Goal: Task Accomplishment & Management: Complete application form

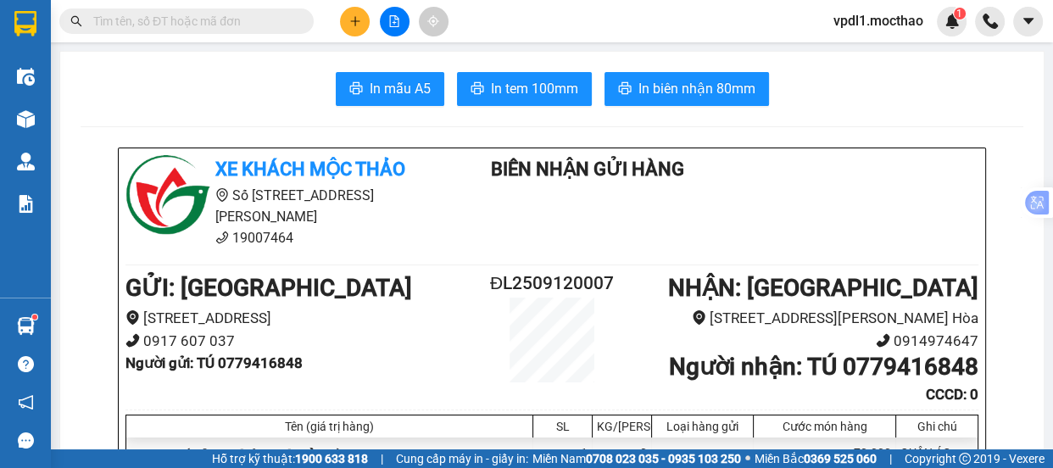
click at [362, 4] on div "Kết quả tìm kiếm ( 0 ) Bộ lọc No Data vpdl1.mocthao 1" at bounding box center [526, 21] width 1053 height 42
click at [353, 29] on button at bounding box center [355, 22] width 30 height 30
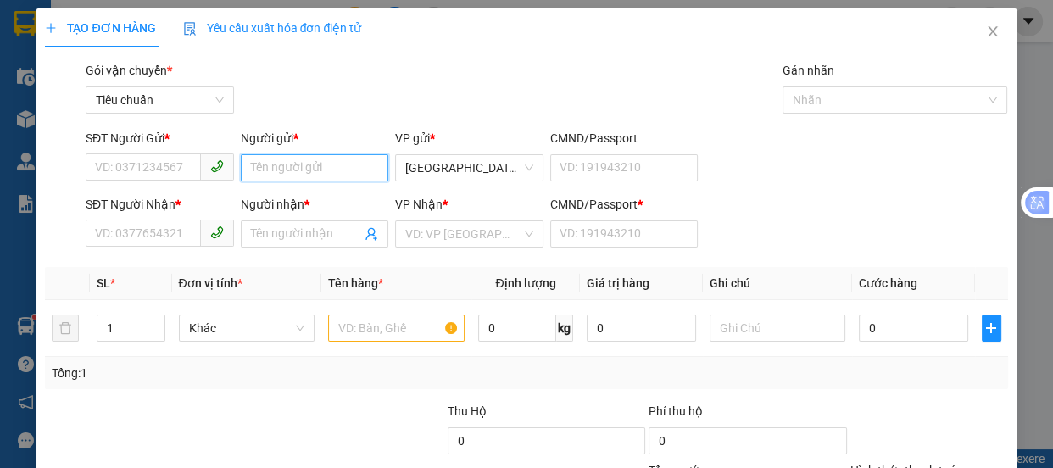
click at [293, 158] on input "Người gửi *" at bounding box center [315, 167] width 148 height 27
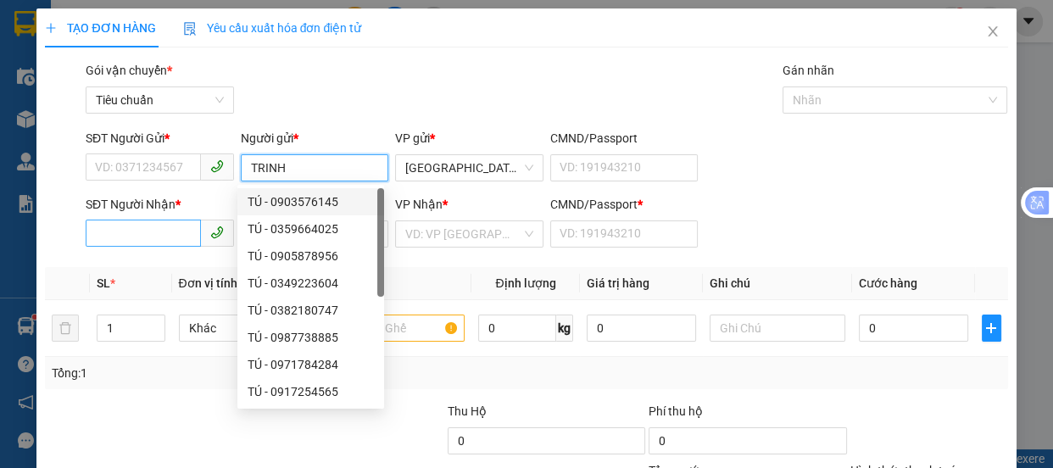
type input "TRINH"
click at [123, 231] on input "SĐT Người Nhận *" at bounding box center [143, 233] width 115 height 27
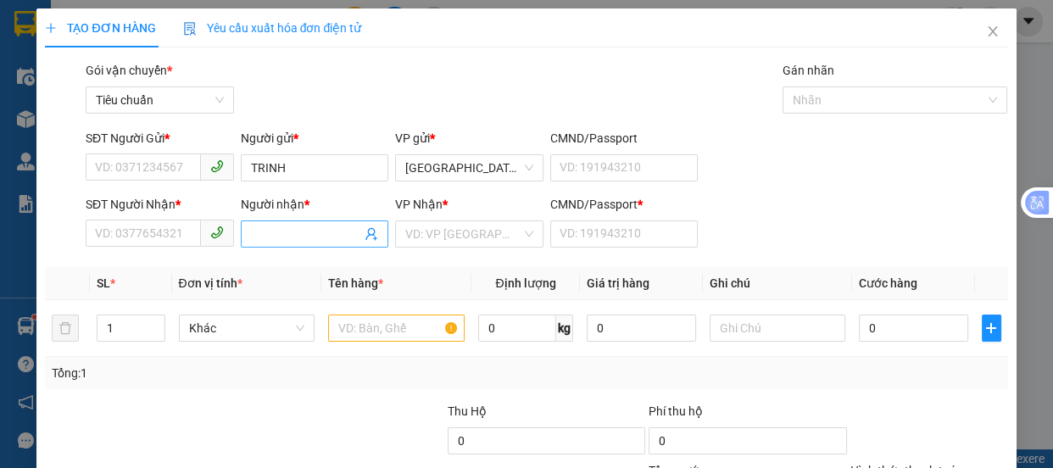
click at [270, 229] on input "Người nhận *" at bounding box center [306, 234] width 111 height 19
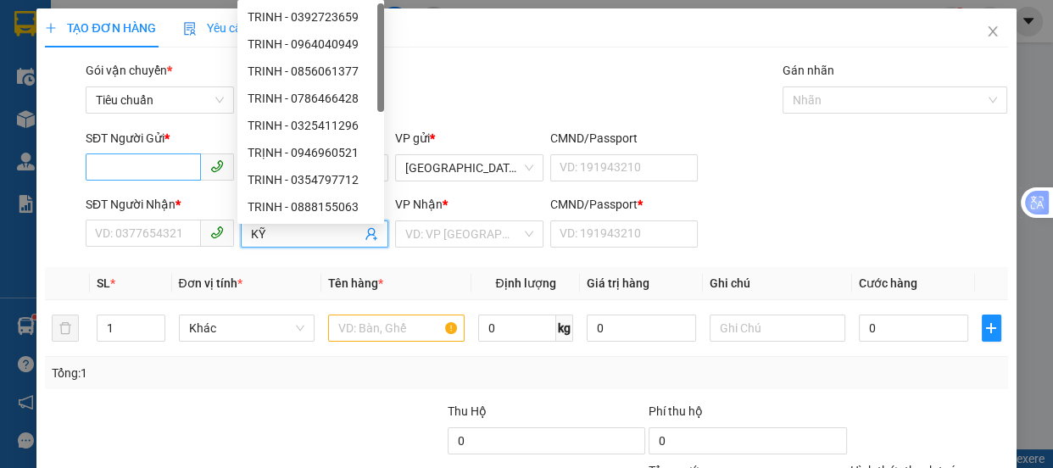
type input "KỸ"
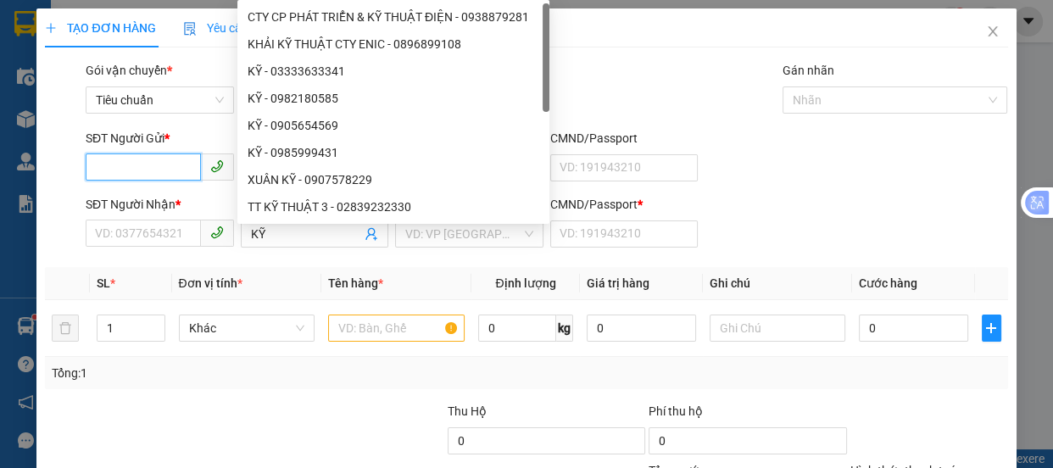
drag, startPoint x: 117, startPoint y: 168, endPoint x: 0, endPoint y: 53, distance: 164.2
click at [107, 164] on input "SĐT Người Gửi *" at bounding box center [143, 166] width 115 height 27
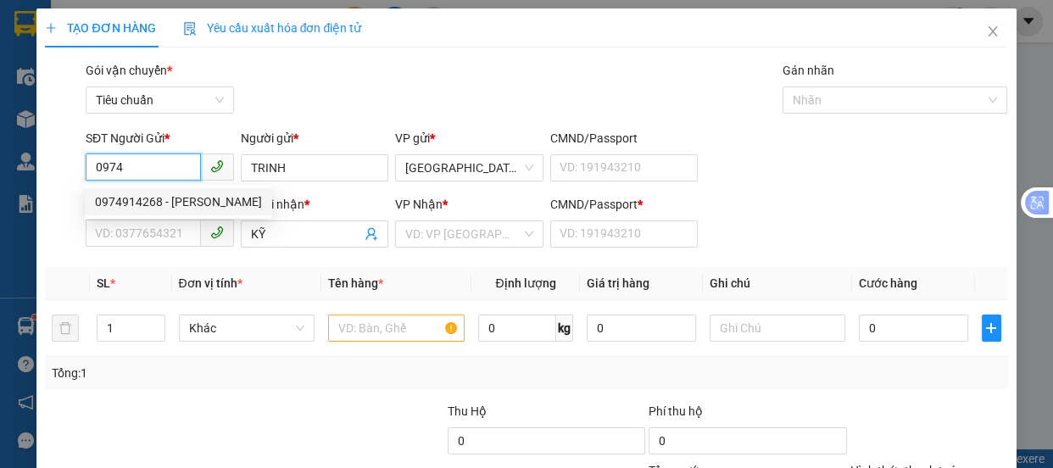
click at [168, 206] on div "0974914268 - [PERSON_NAME]" at bounding box center [178, 201] width 167 height 19
type input "0974914268"
type input "30.000"
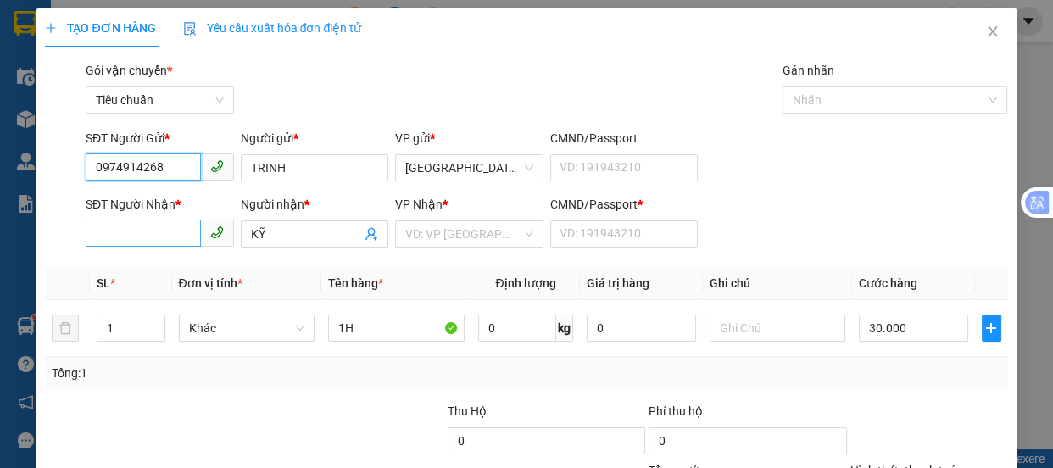
type input "0974914268"
click at [157, 231] on input "SĐT Người Nhận *" at bounding box center [143, 233] width 115 height 27
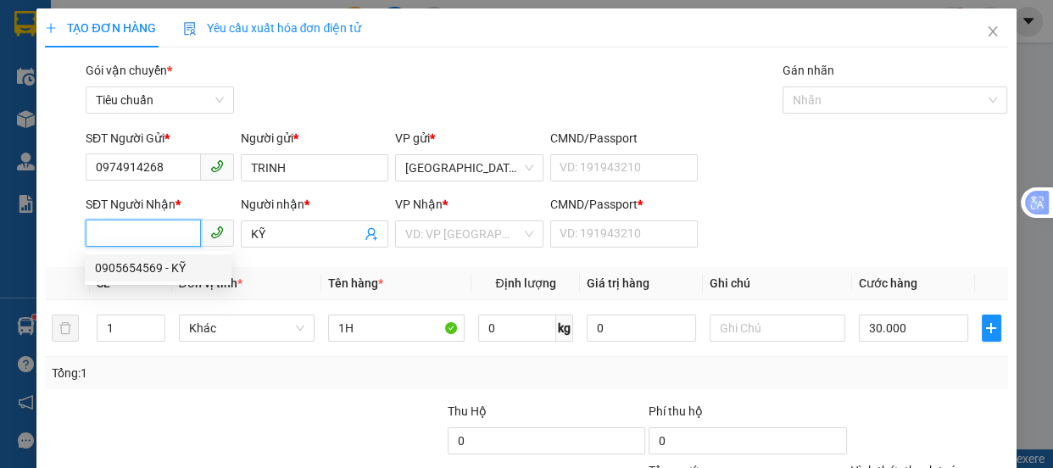
click at [161, 271] on div "0905654569 - KỸ" at bounding box center [158, 267] width 126 height 19
type input "0905654569"
type input "0"
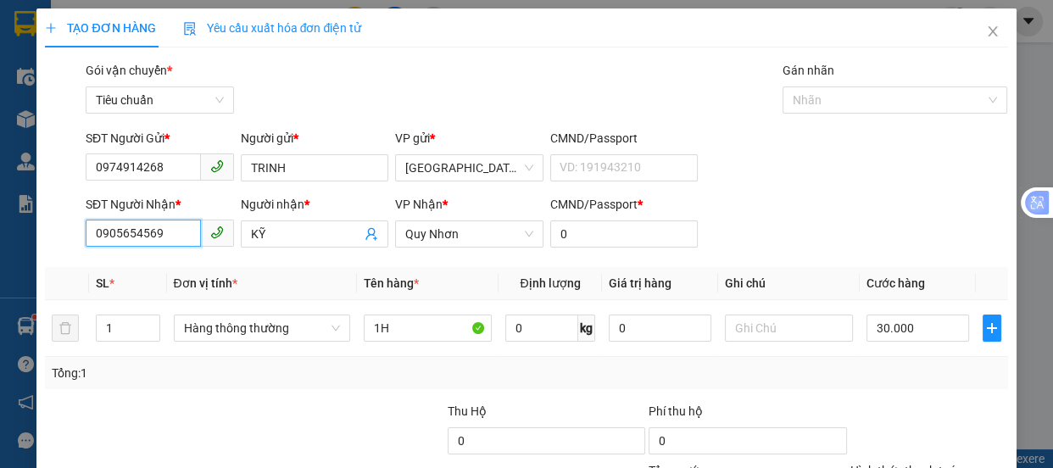
scroll to position [158, 0]
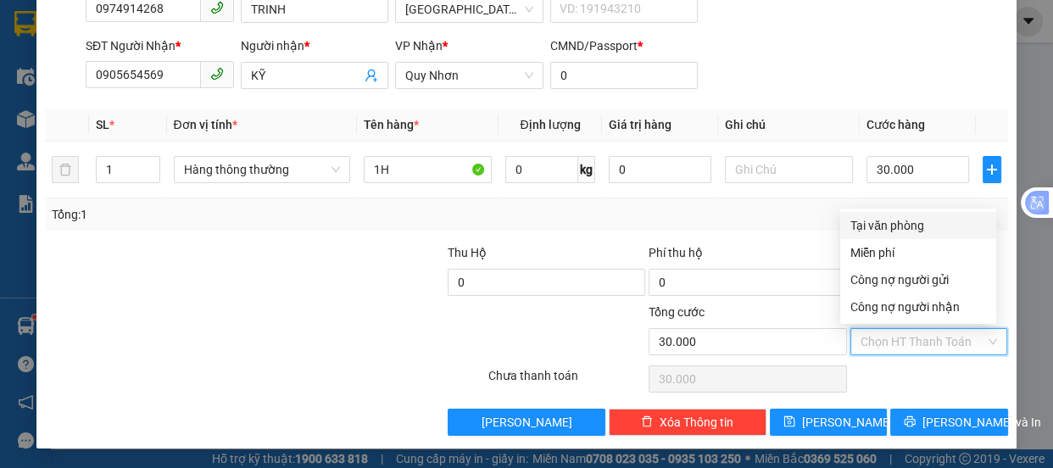
drag, startPoint x: 880, startPoint y: 342, endPoint x: 866, endPoint y: 257, distance: 85.8
click at [880, 339] on input "Hình thức thanh toán" at bounding box center [922, 341] width 125 height 25
drag, startPoint x: 866, startPoint y: 220, endPoint x: 880, endPoint y: 247, distance: 30.3
click at [867, 223] on div "Tại văn phòng" at bounding box center [918, 225] width 136 height 19
type input "0"
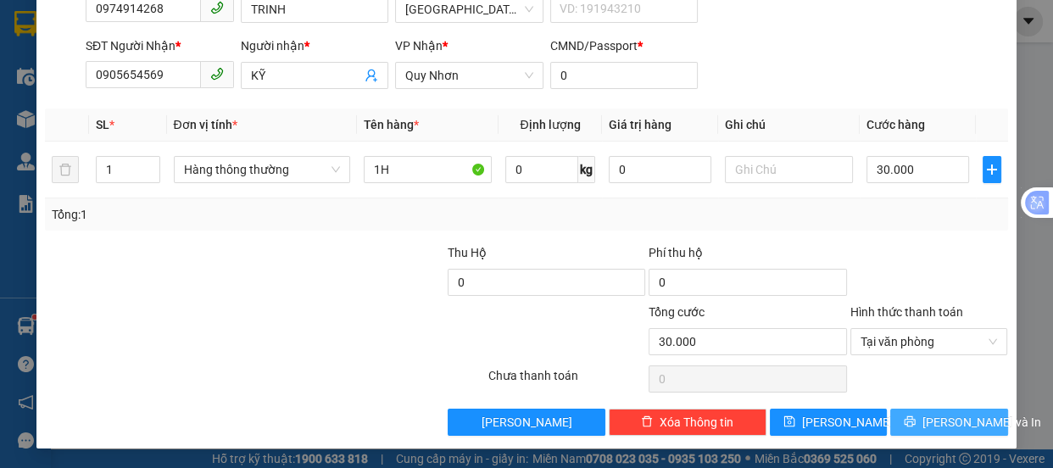
drag, startPoint x: 932, startPoint y: 422, endPoint x: 742, endPoint y: 331, distance: 210.8
click at [931, 422] on span "[PERSON_NAME] và In" at bounding box center [981, 422] width 119 height 19
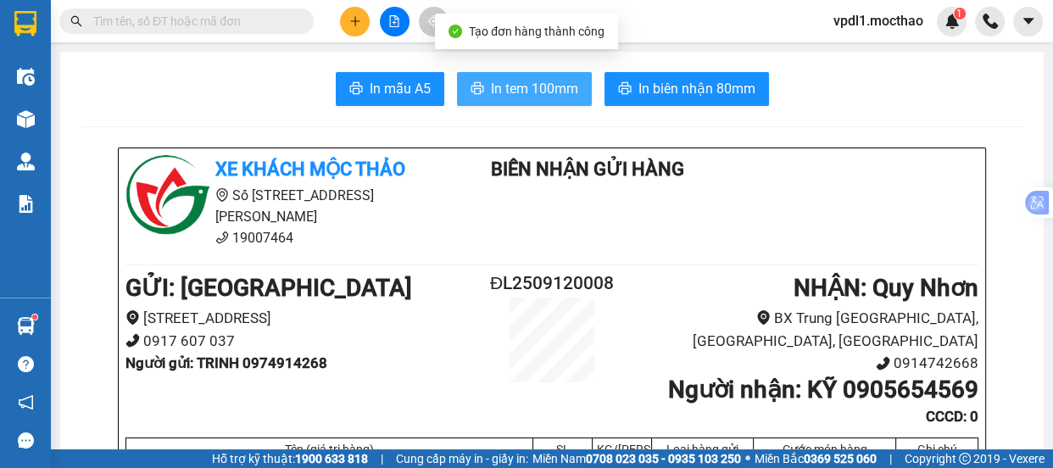
click at [515, 89] on span "In tem 100mm" at bounding box center [534, 88] width 87 height 21
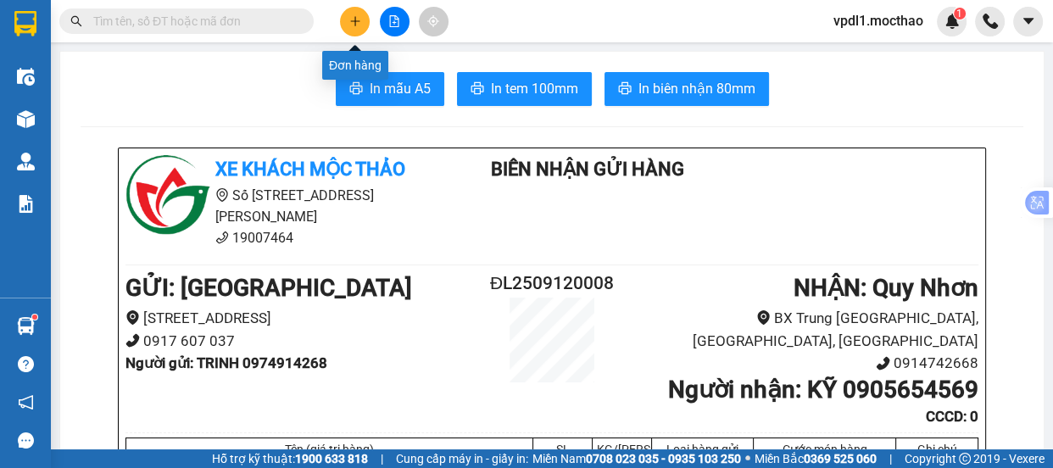
click at [357, 19] on icon "plus" at bounding box center [355, 21] width 12 height 12
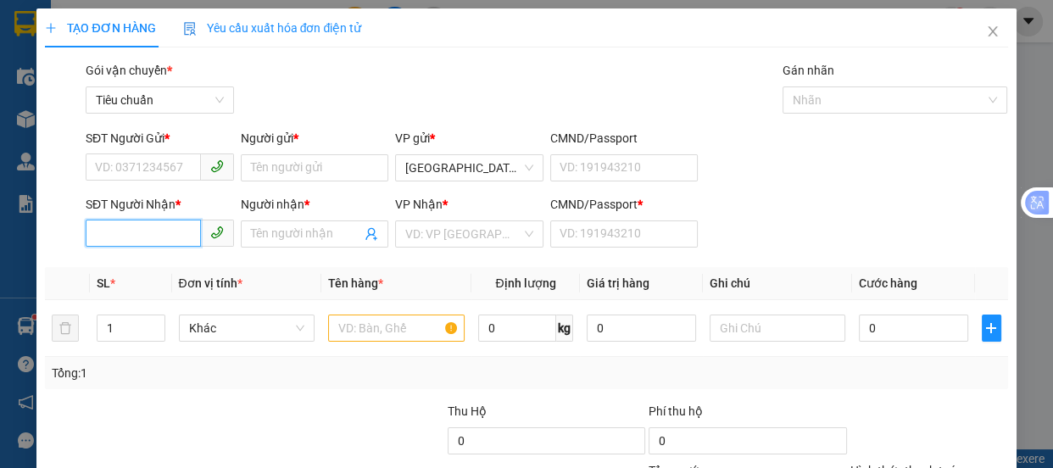
click at [99, 237] on input "SĐT Người Nhận *" at bounding box center [143, 233] width 115 height 27
type input "0982829607"
click at [137, 267] on div "0982829607 - CHÂU" at bounding box center [158, 267] width 126 height 19
type input "CHÂU"
type input "A"
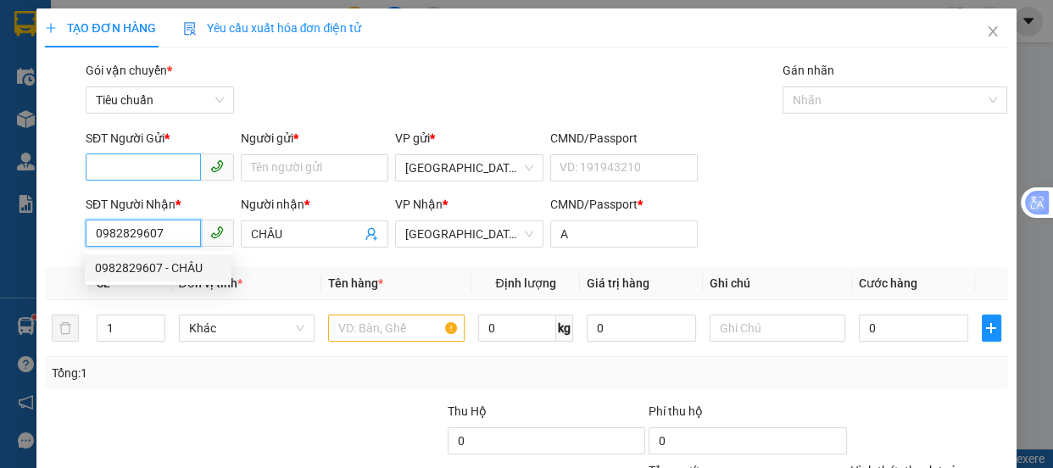
type input "40.000"
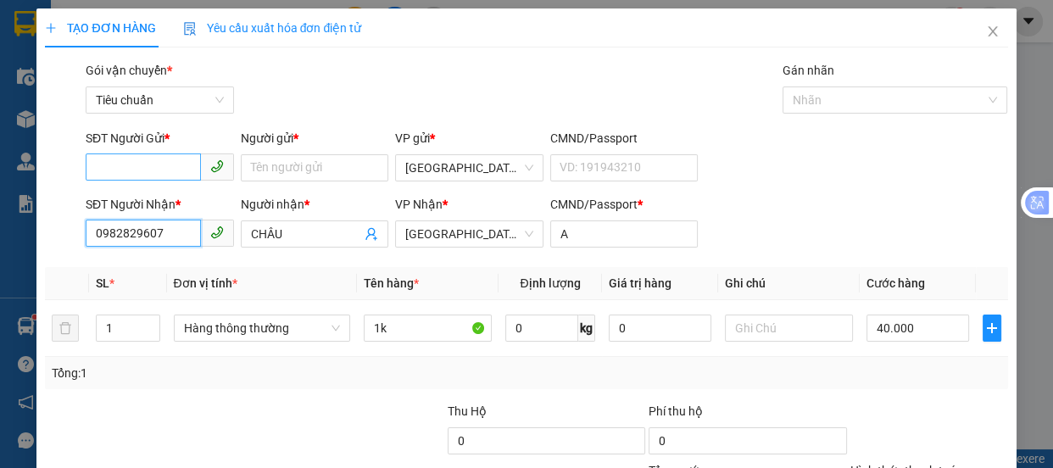
type input "0982829607"
click at [165, 165] on input "SĐT Người Gửi *" at bounding box center [143, 166] width 115 height 27
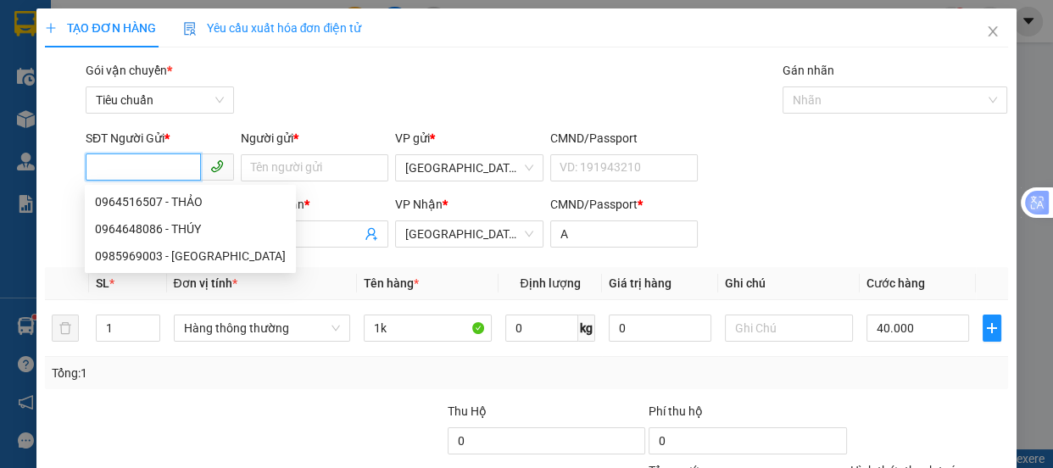
click at [131, 174] on input "SĐT Người Gửi *" at bounding box center [143, 166] width 115 height 27
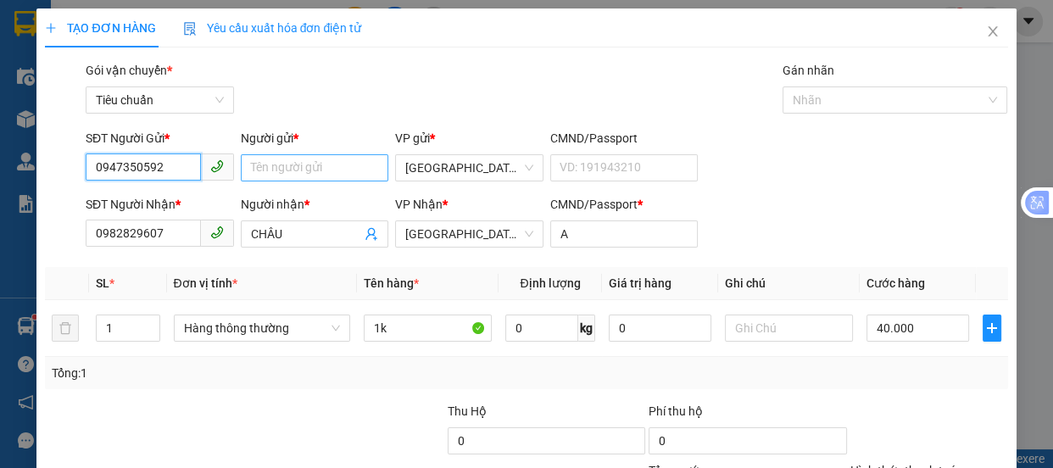
type input "0947350592"
click at [253, 170] on input "Người gửi *" at bounding box center [315, 167] width 148 height 27
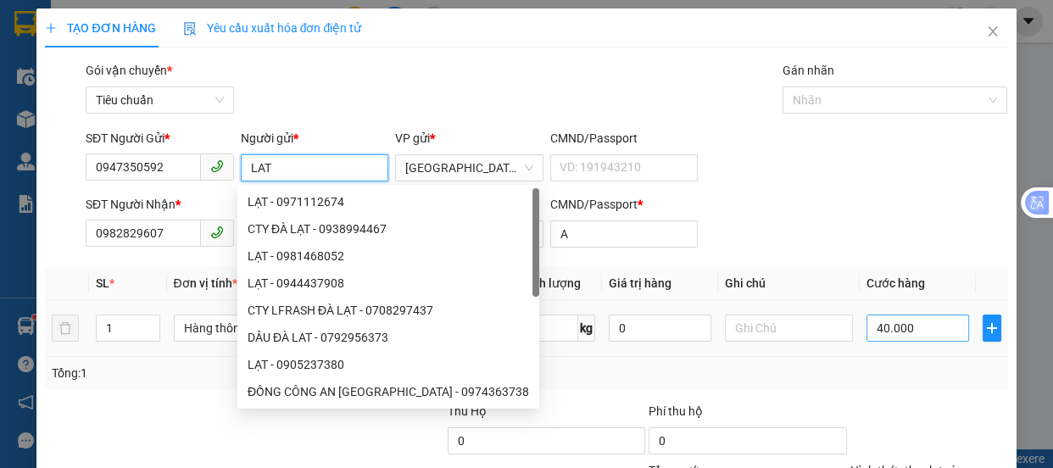
type input "LAT"
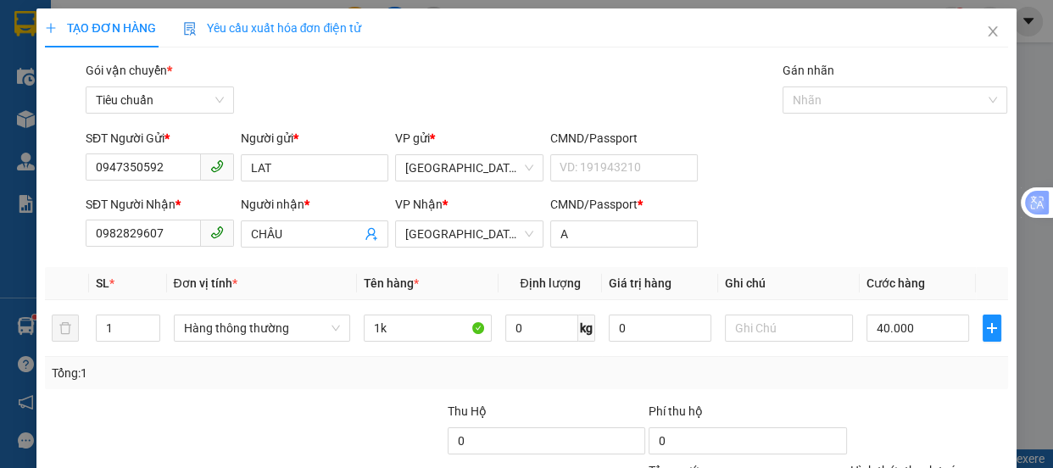
click at [863, 178] on div "SĐT Người Gửi * 0947350592 Người gửi * LAT VP gửi * Đà Lạt CMND/Passport VD: [P…" at bounding box center [546, 158] width 929 height 59
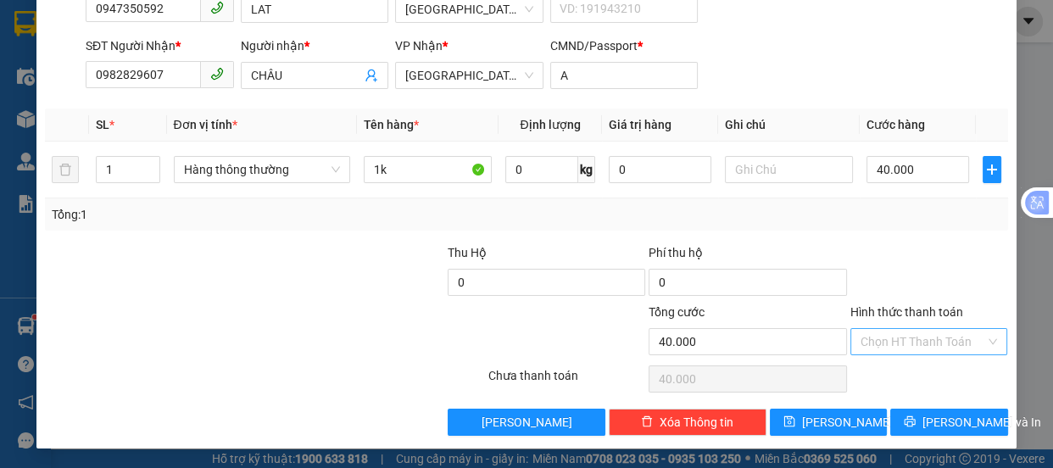
drag, startPoint x: 858, startPoint y: 340, endPoint x: 862, endPoint y: 331, distance: 10.2
click at [862, 331] on input "Hình thức thanh toán" at bounding box center [922, 341] width 125 height 25
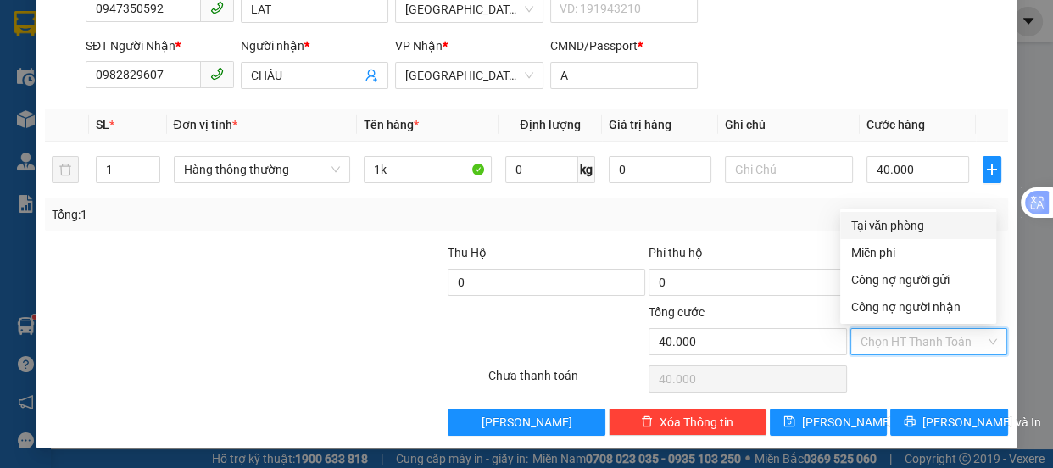
click at [884, 221] on div "Tại văn phòng" at bounding box center [918, 225] width 136 height 19
type input "0"
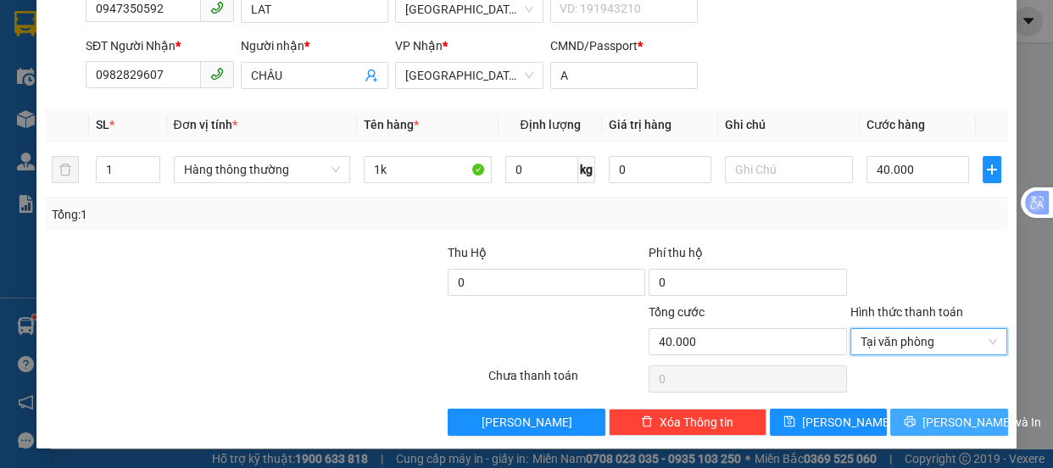
click at [921, 418] on button "[PERSON_NAME] và In" at bounding box center [948, 421] width 117 height 27
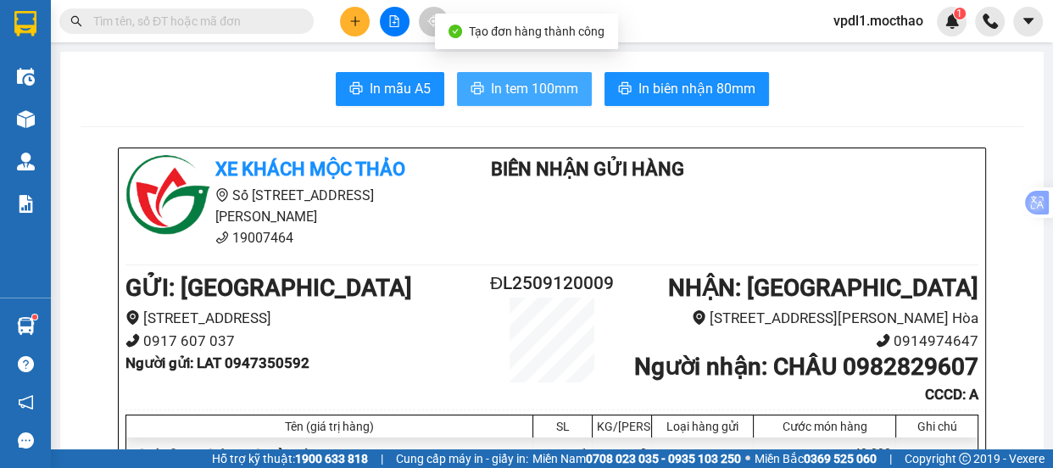
click at [546, 92] on span "In tem 100mm" at bounding box center [534, 88] width 87 height 21
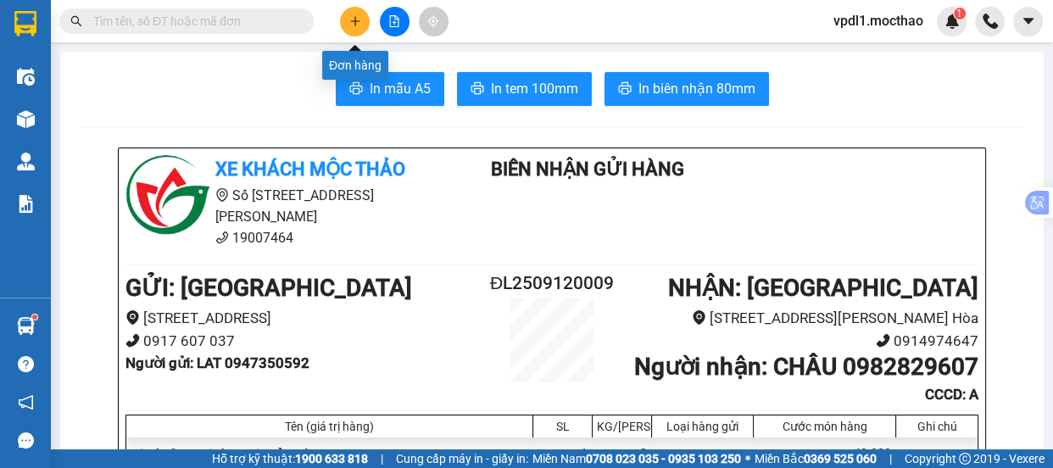
click at [350, 17] on icon "plus" at bounding box center [355, 21] width 12 height 12
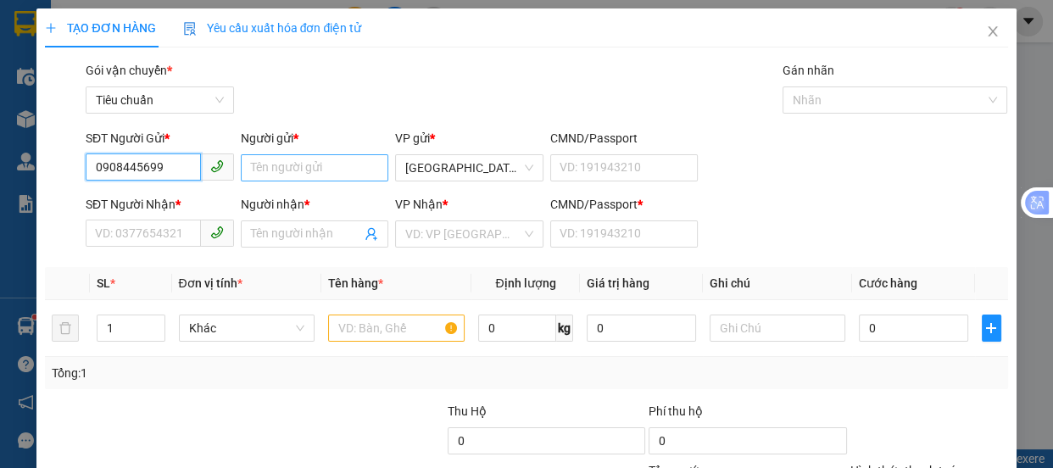
type input "0908445699"
drag, startPoint x: 277, startPoint y: 171, endPoint x: 258, endPoint y: 136, distance: 40.6
click at [277, 169] on input "Người gửi *" at bounding box center [315, 167] width 148 height 27
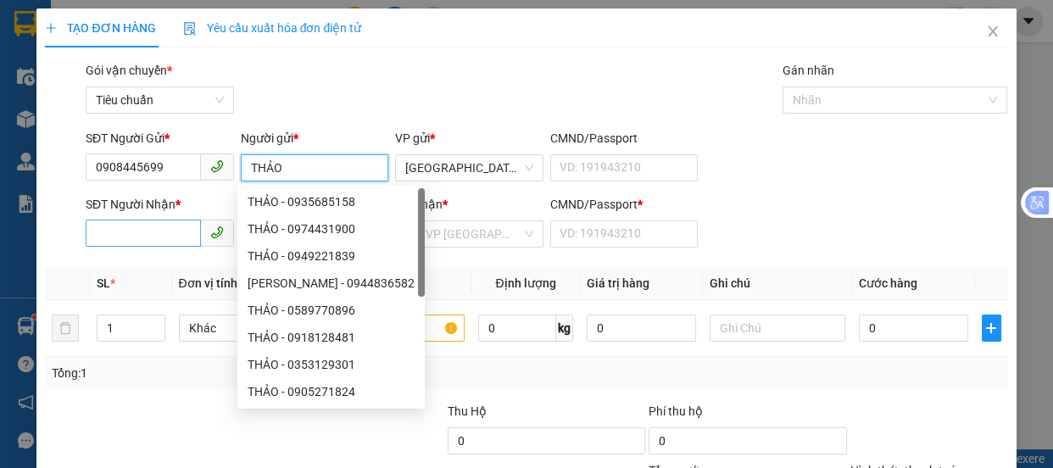
type input "THẢO"
click at [126, 226] on input "SĐT Người Nhận *" at bounding box center [143, 233] width 115 height 27
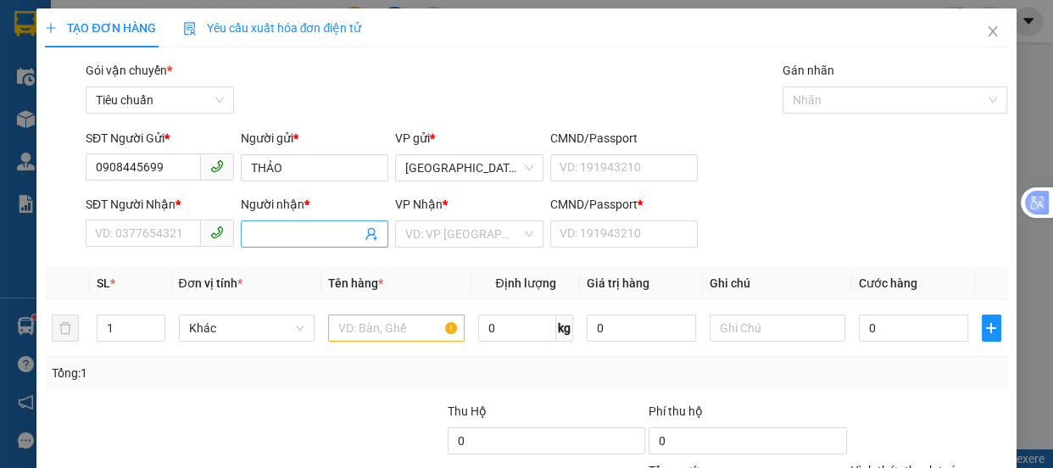
click at [288, 235] on input "Người nhận *" at bounding box center [306, 234] width 111 height 19
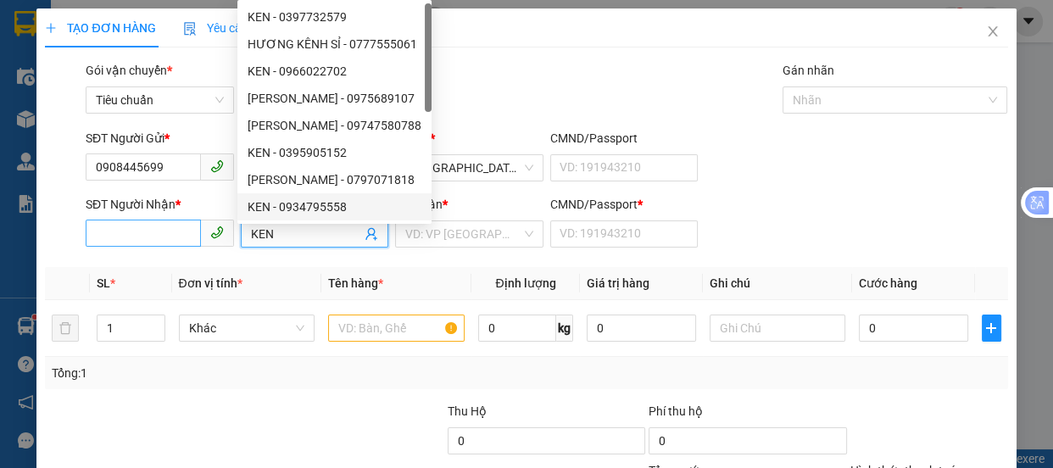
type input "KEN"
click at [135, 240] on input "SĐT Người Nhận *" at bounding box center [143, 233] width 115 height 27
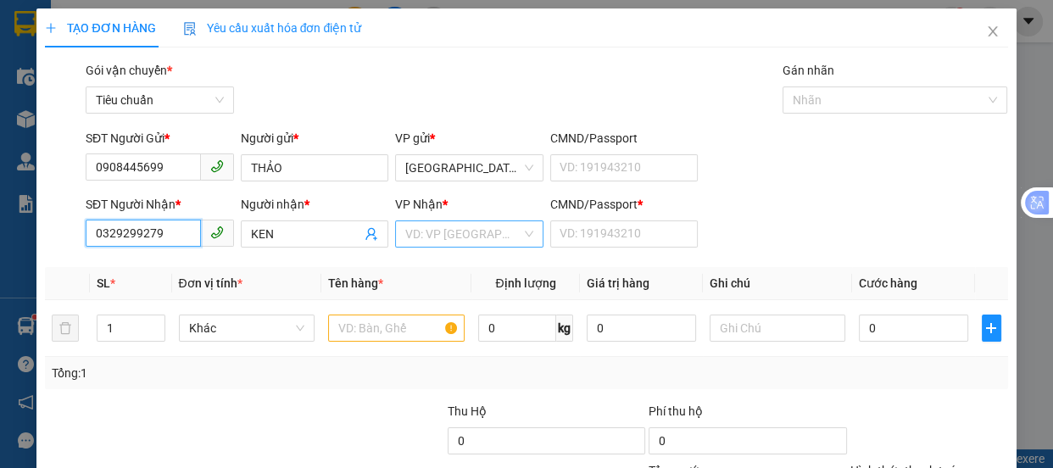
type input "0329299279"
drag, startPoint x: 460, startPoint y: 244, endPoint x: 466, endPoint y: 236, distance: 10.3
click at [462, 242] on input "search" at bounding box center [463, 233] width 116 height 25
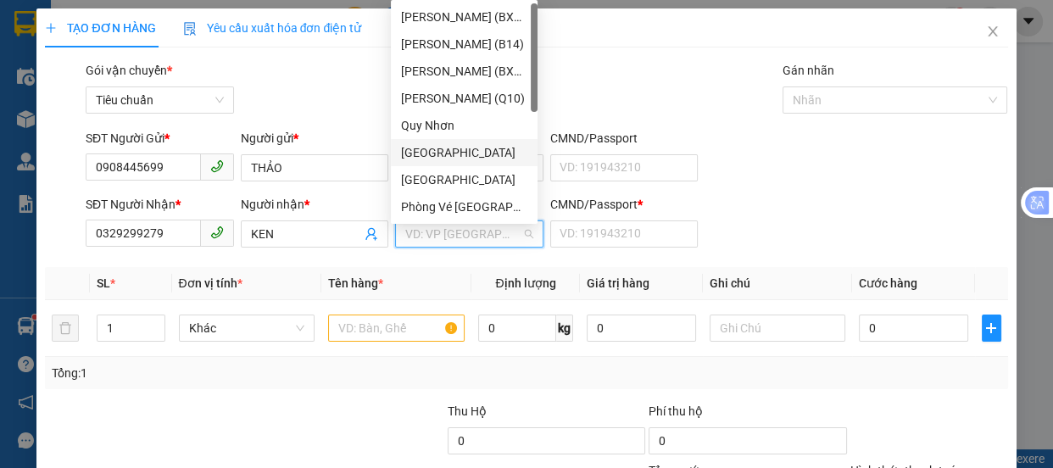
click at [435, 155] on div "[GEOGRAPHIC_DATA]" at bounding box center [464, 152] width 126 height 19
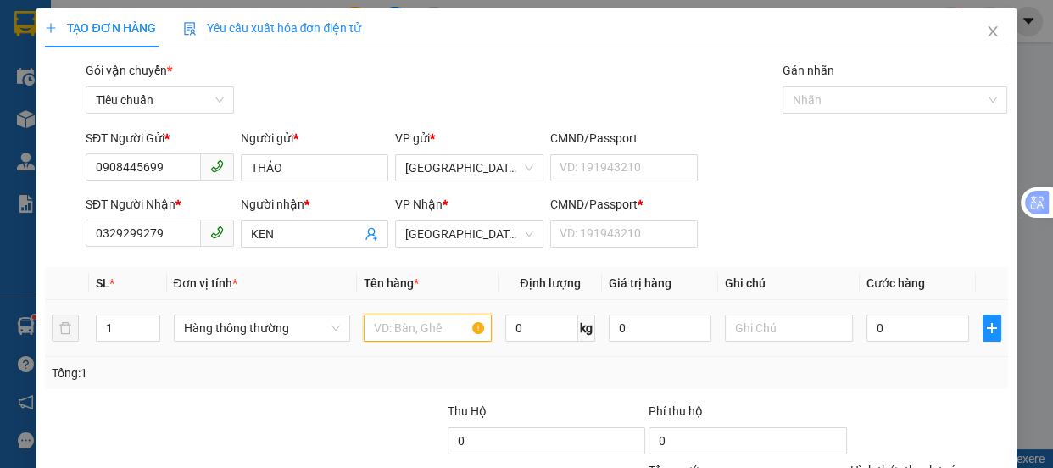
click at [392, 331] on input "text" at bounding box center [428, 327] width 128 height 27
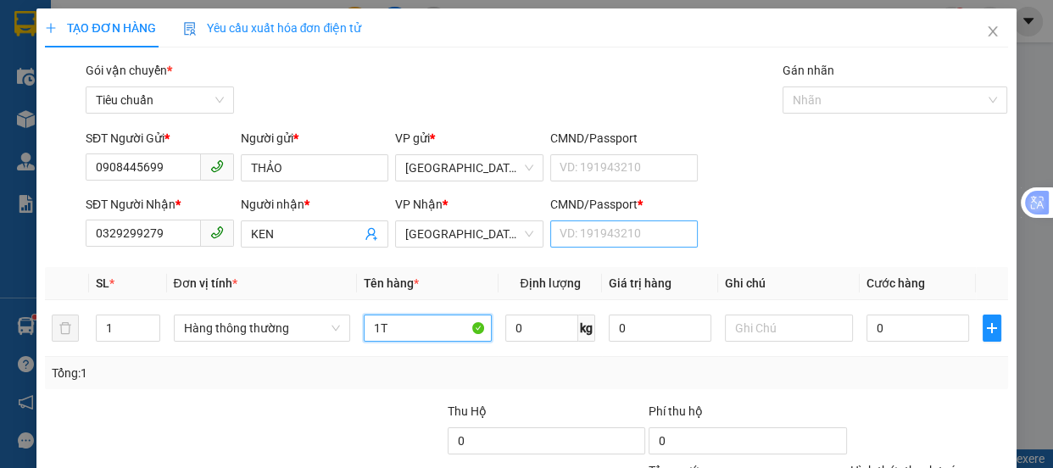
type input "1T"
drag, startPoint x: 607, startPoint y: 231, endPoint x: 566, endPoint y: 228, distance: 40.8
click at [607, 231] on input "CMND/Passport *" at bounding box center [624, 233] width 148 height 27
type input "0"
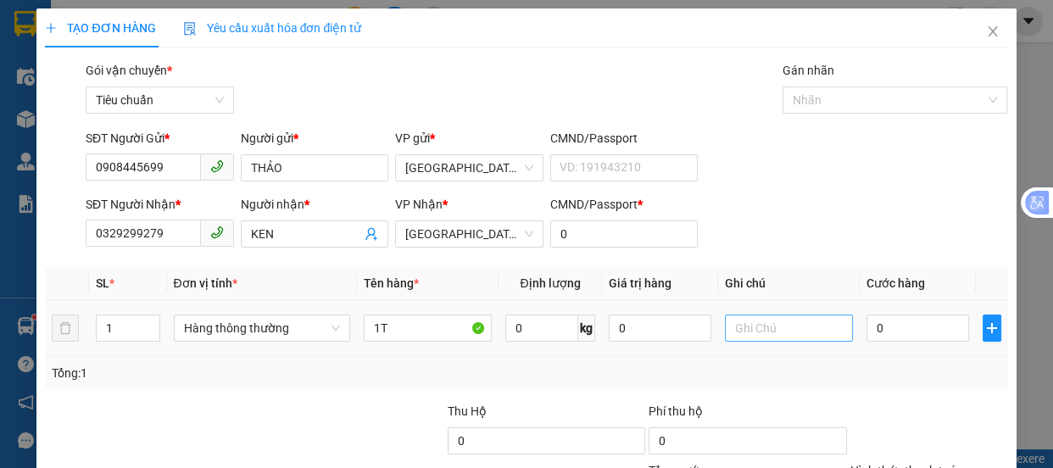
click at [769, 314] on div at bounding box center [789, 328] width 128 height 34
click at [725, 322] on input "text" at bounding box center [789, 327] width 128 height 27
type input "MHE TAY"
type input "5"
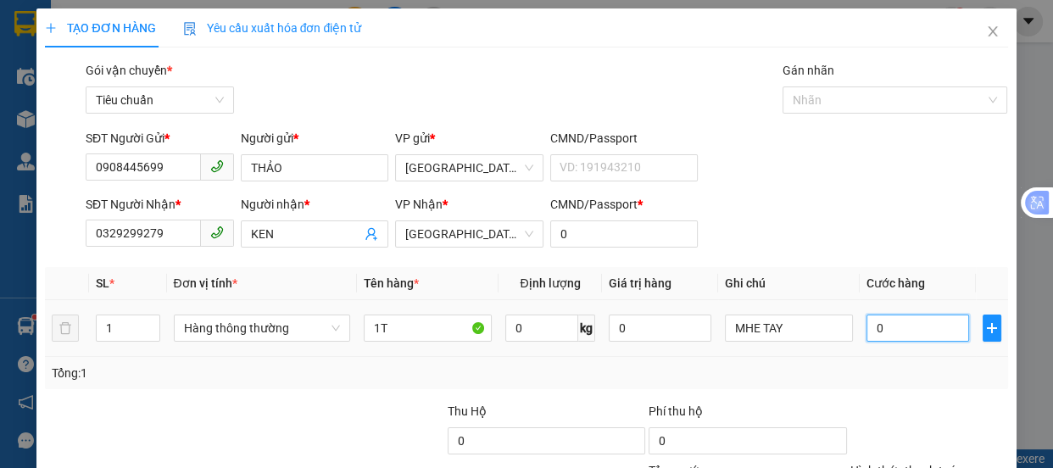
type input "5"
type input "50"
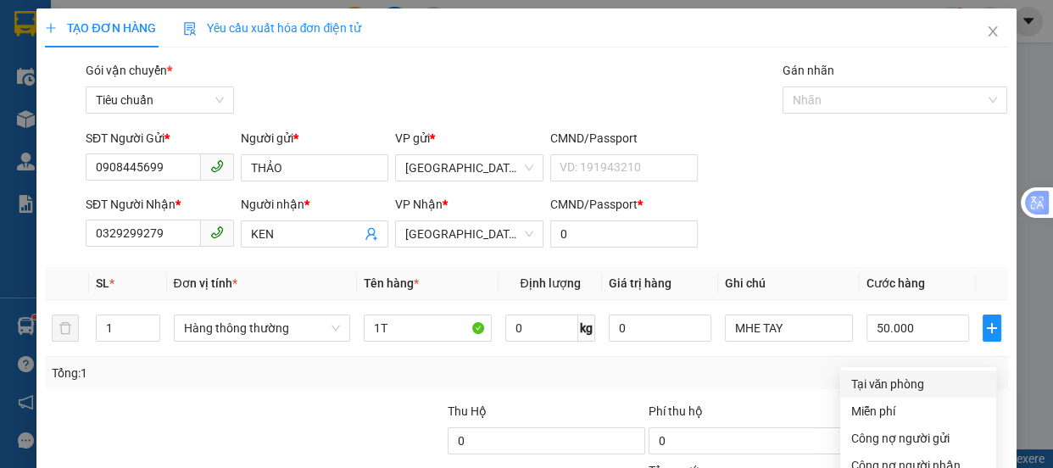
click at [878, 375] on div "Tại văn phòng" at bounding box center [918, 384] width 136 height 19
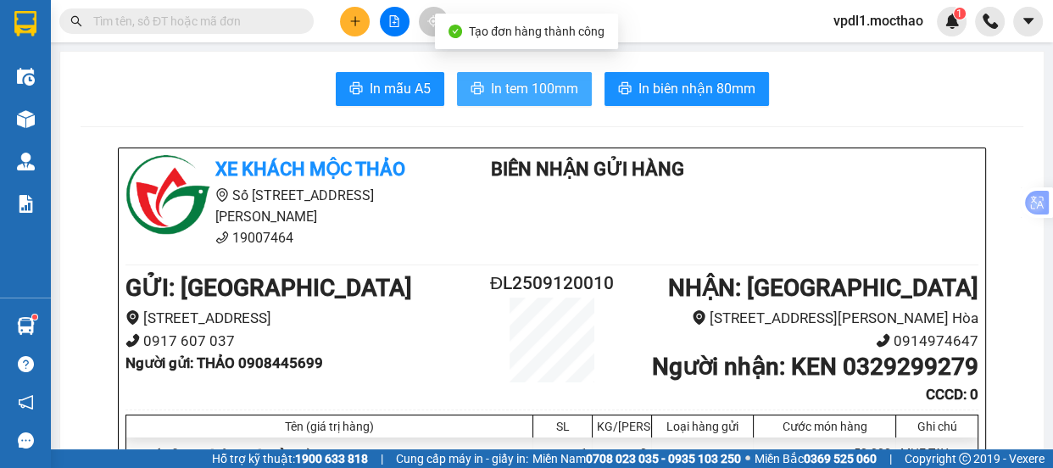
click at [548, 90] on span "In tem 100mm" at bounding box center [534, 88] width 87 height 21
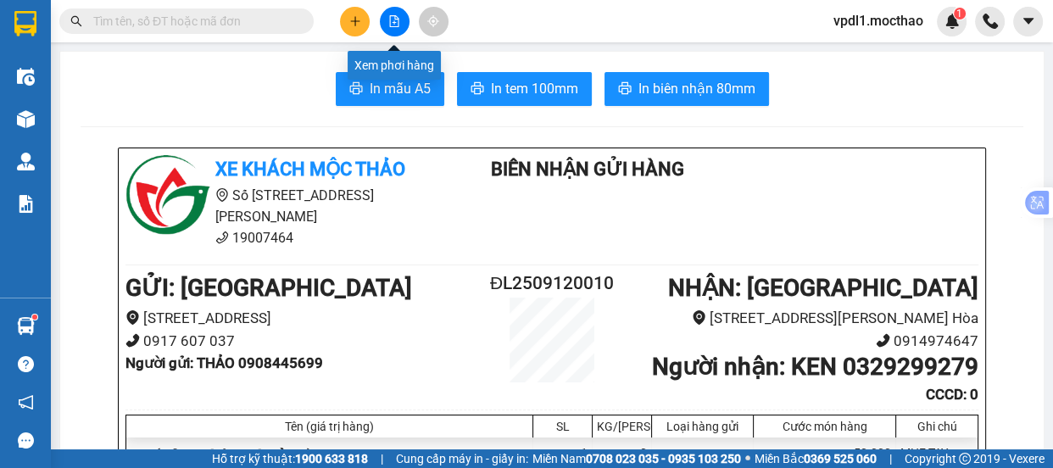
click at [398, 22] on icon "file-add" at bounding box center [394, 21] width 12 height 12
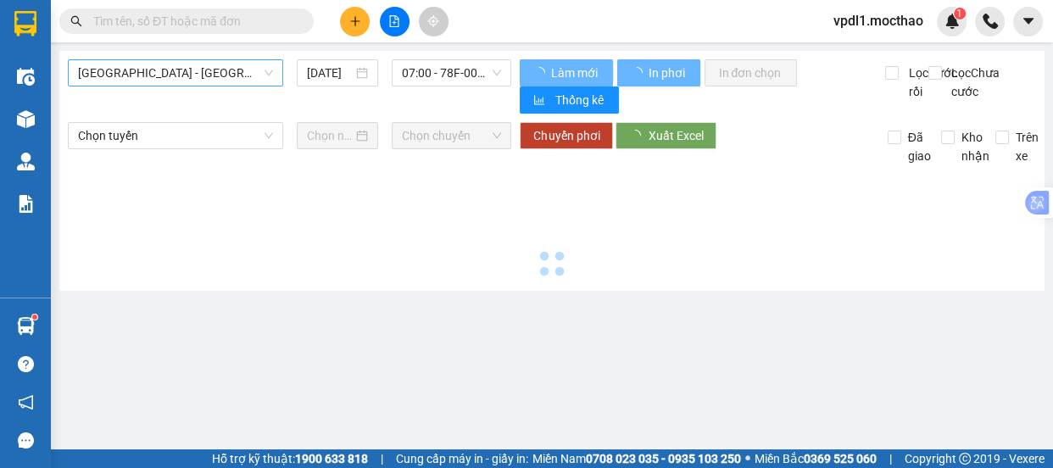
click at [223, 76] on span "[GEOGRAPHIC_DATA] - [GEOGRAPHIC_DATA]" at bounding box center [175, 72] width 195 height 25
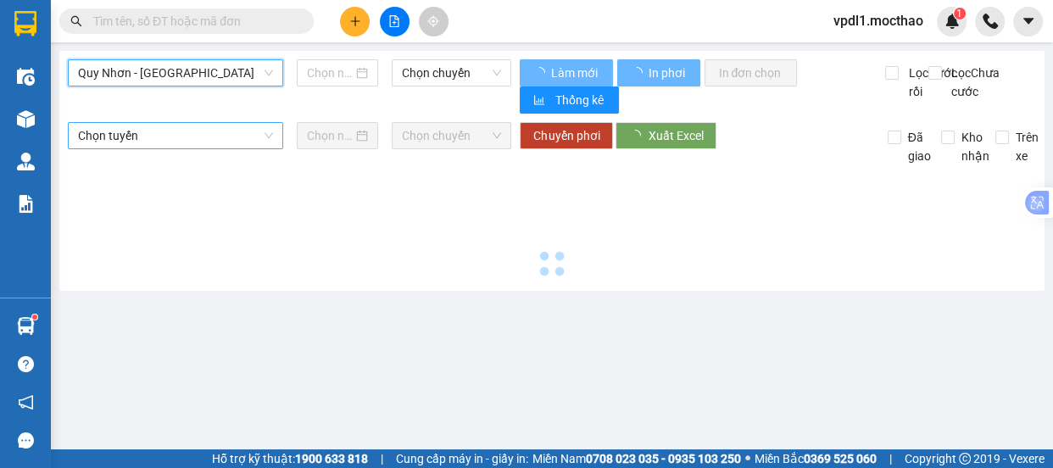
type input "[DATE]"
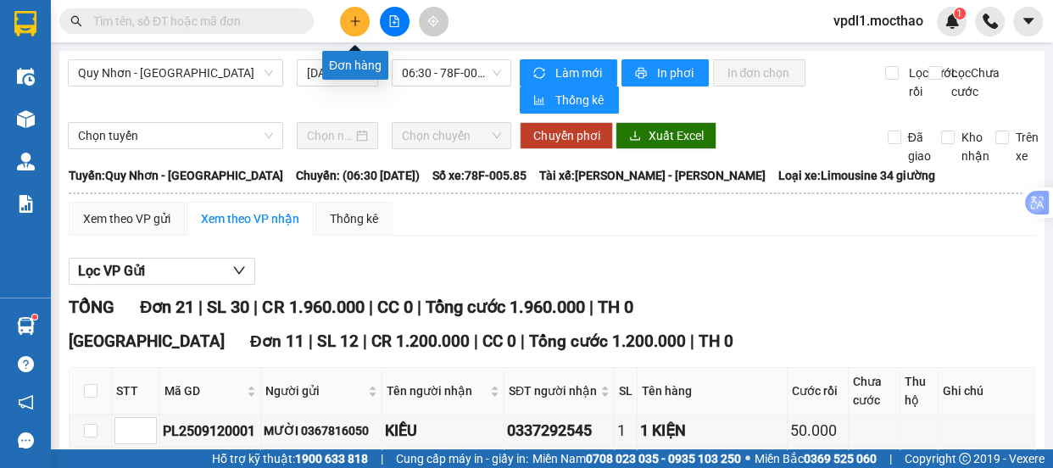
click at [350, 28] on button at bounding box center [355, 22] width 30 height 30
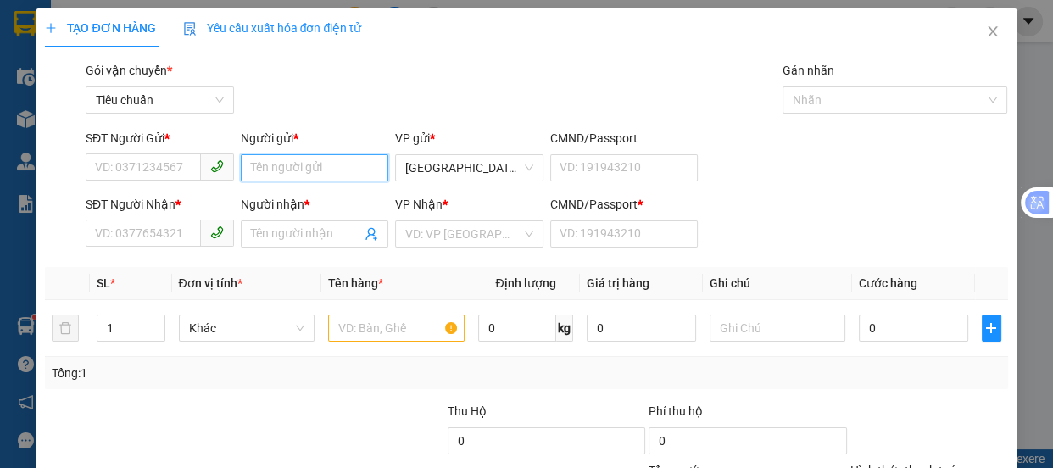
drag, startPoint x: 255, startPoint y: 162, endPoint x: 240, endPoint y: 136, distance: 30.4
click at [255, 161] on input "Người gửi *" at bounding box center [315, 167] width 148 height 27
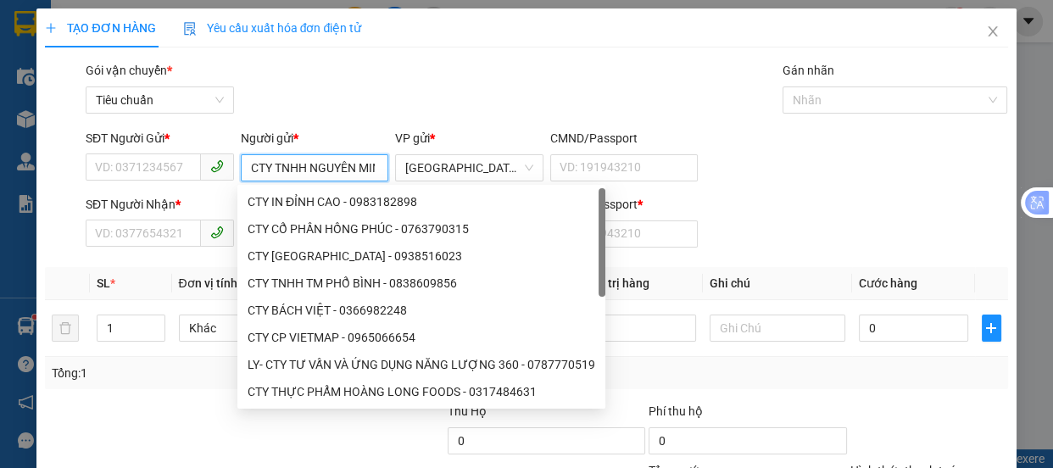
type input "CTY TNHH NGUYÊN MINH"
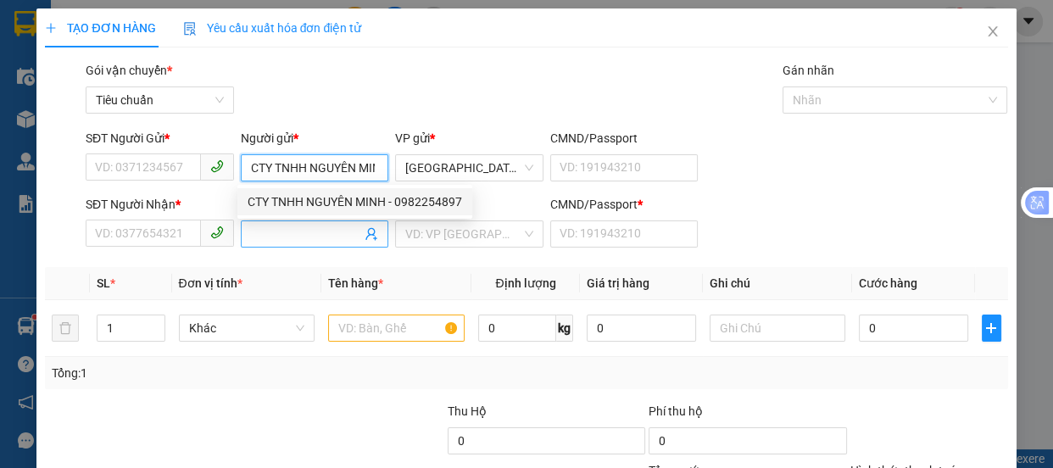
drag, startPoint x: 338, startPoint y: 203, endPoint x: 305, endPoint y: 229, distance: 42.2
click at [338, 203] on div "CTY TNHH NGUYÊN MINH - 0982254897" at bounding box center [354, 201] width 214 height 19
type input "0982254897"
type input "CTY TNHH NGUYÊN MINH"
click at [297, 236] on input "Người nhận *" at bounding box center [306, 234] width 111 height 19
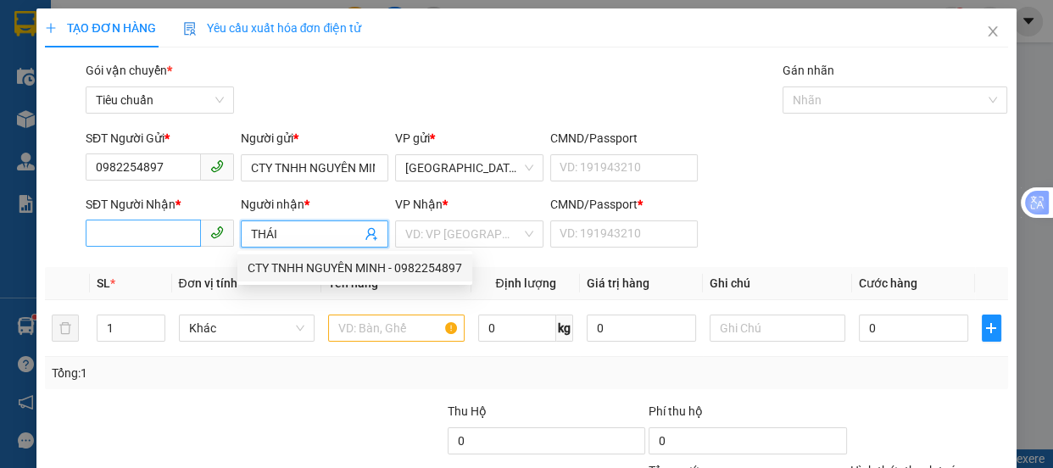
type input "THÁI"
click at [132, 236] on input "SĐT Người Nhận *" at bounding box center [143, 233] width 115 height 27
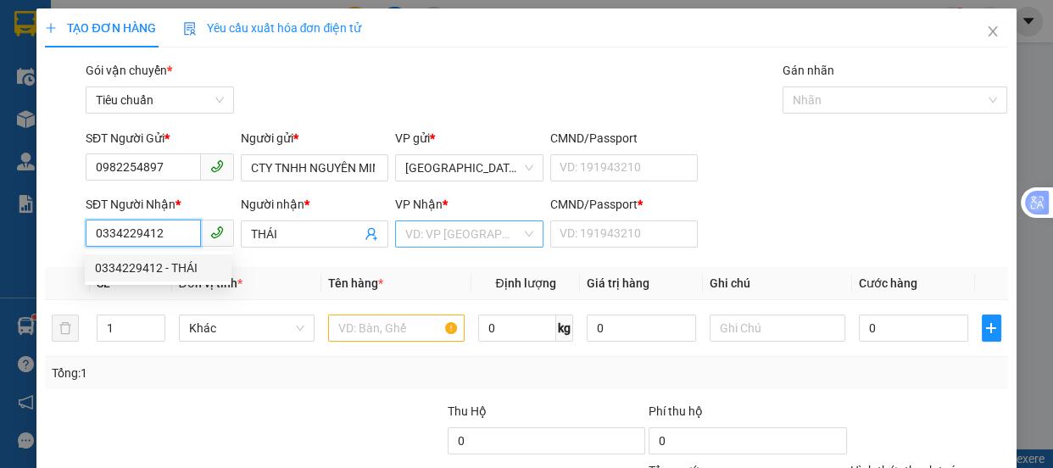
type input "0334229412"
click at [509, 231] on input "search" at bounding box center [463, 233] width 116 height 25
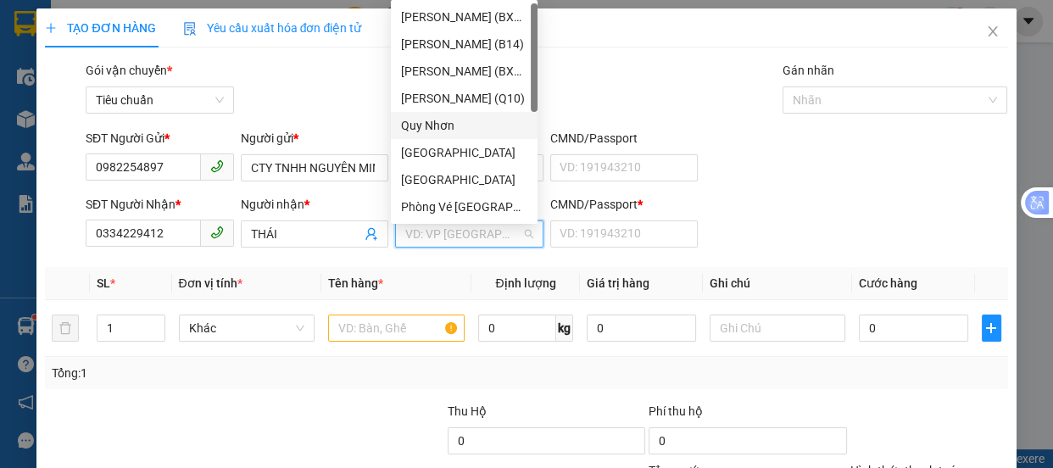
click at [431, 116] on div "Quy Nhơn" at bounding box center [464, 125] width 126 height 19
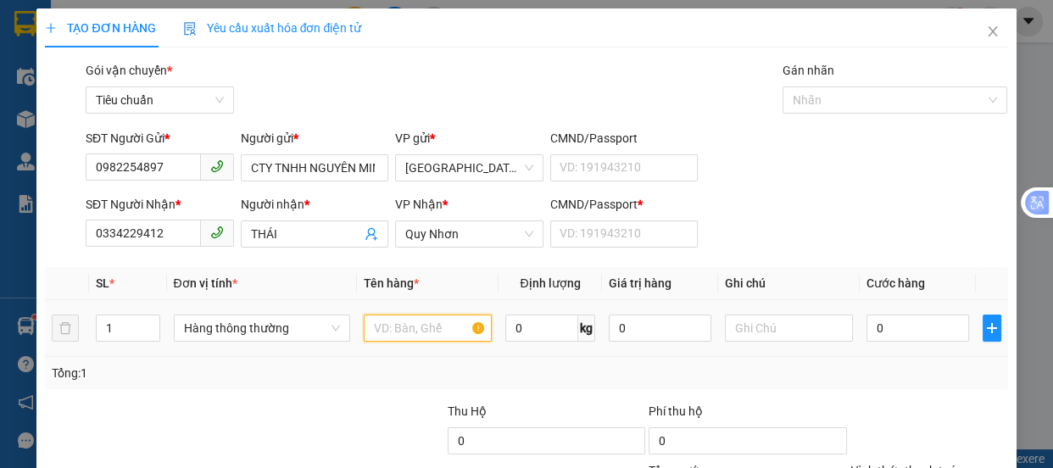
drag, startPoint x: 384, startPoint y: 334, endPoint x: 385, endPoint y: 318, distance: 16.1
click at [385, 318] on input "text" at bounding box center [428, 327] width 128 height 27
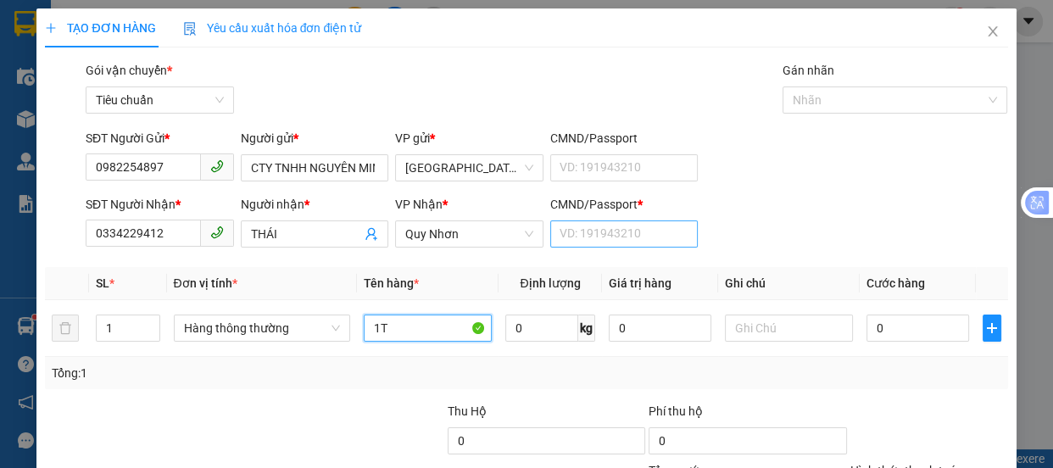
type input "1T"
click at [567, 246] on input "CMND/Passport *" at bounding box center [624, 233] width 148 height 27
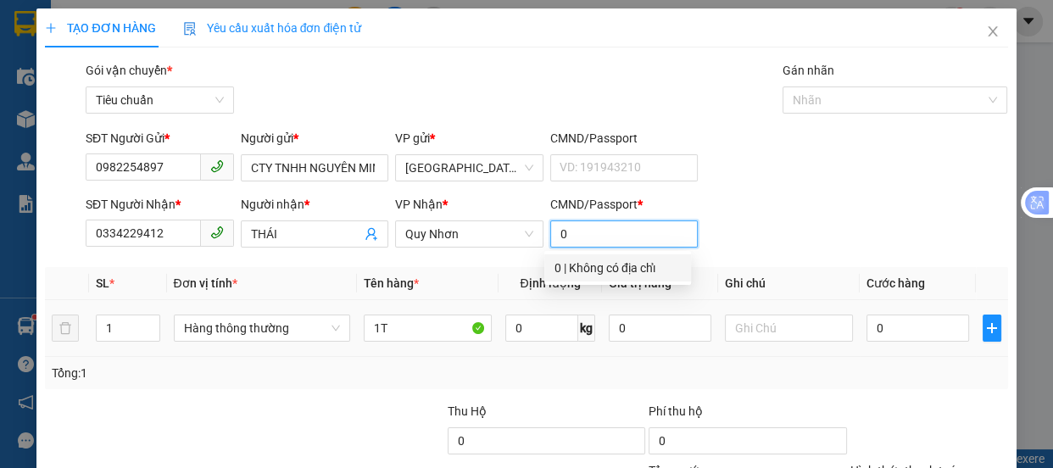
type input "0"
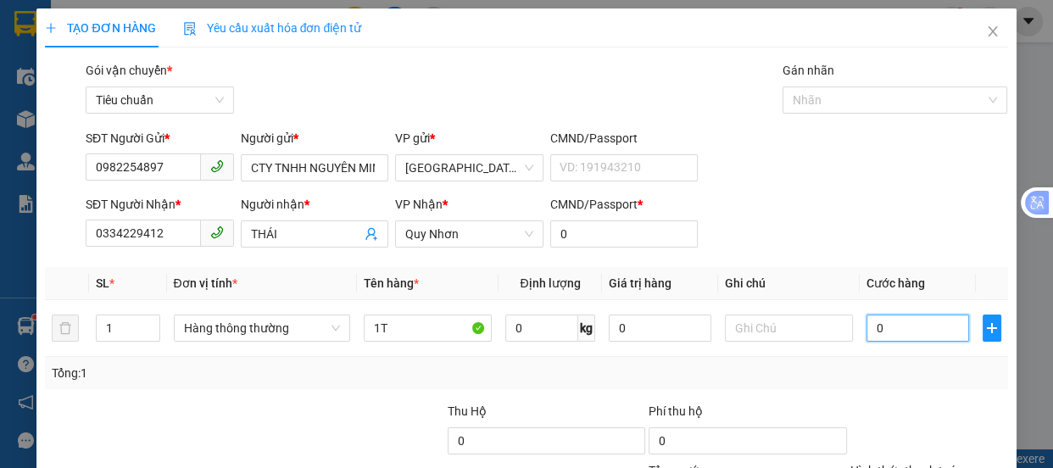
type input "6"
type input "60"
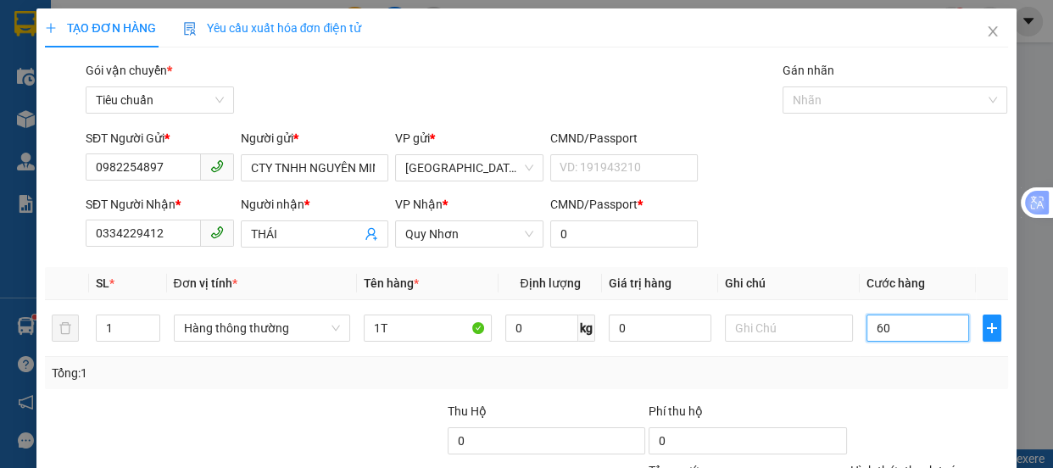
type input "60"
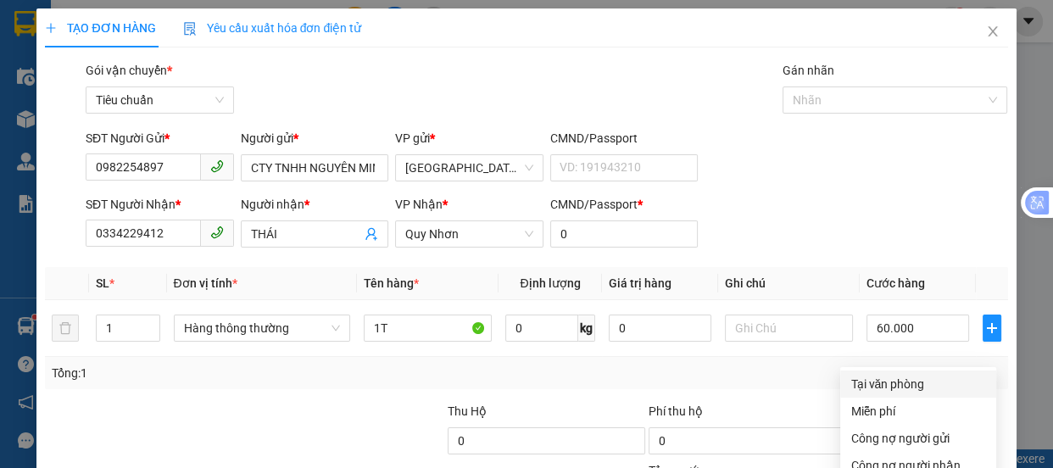
click at [859, 375] on div "Tại văn phòng" at bounding box center [918, 384] width 136 height 19
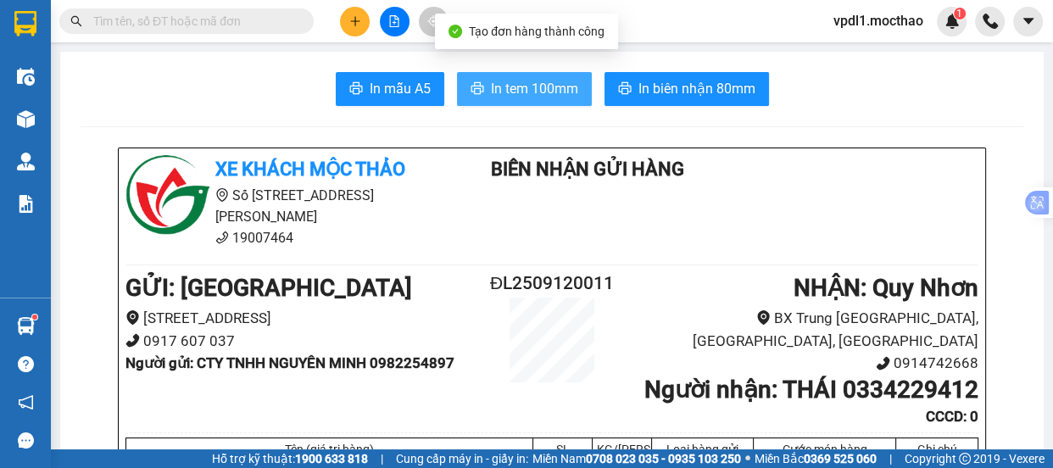
click at [515, 97] on span "In tem 100mm" at bounding box center [534, 88] width 87 height 21
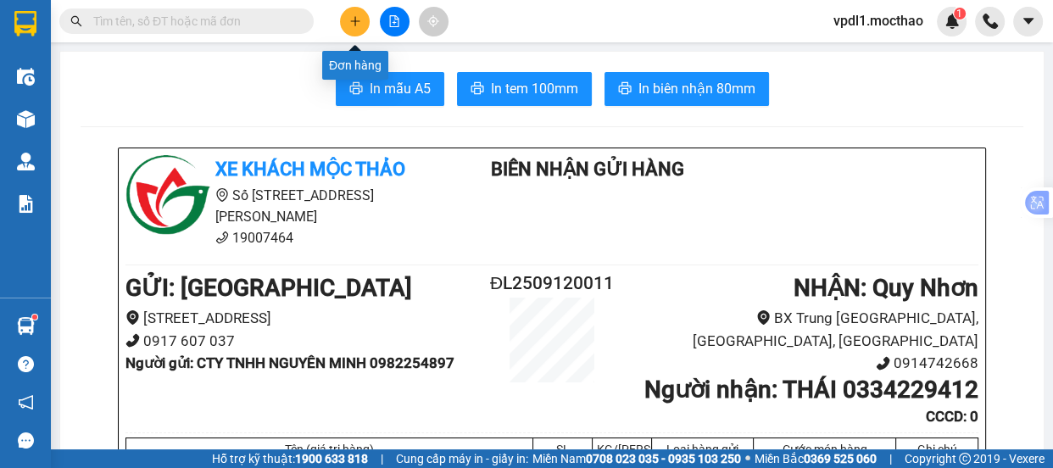
click at [361, 8] on button at bounding box center [355, 22] width 30 height 30
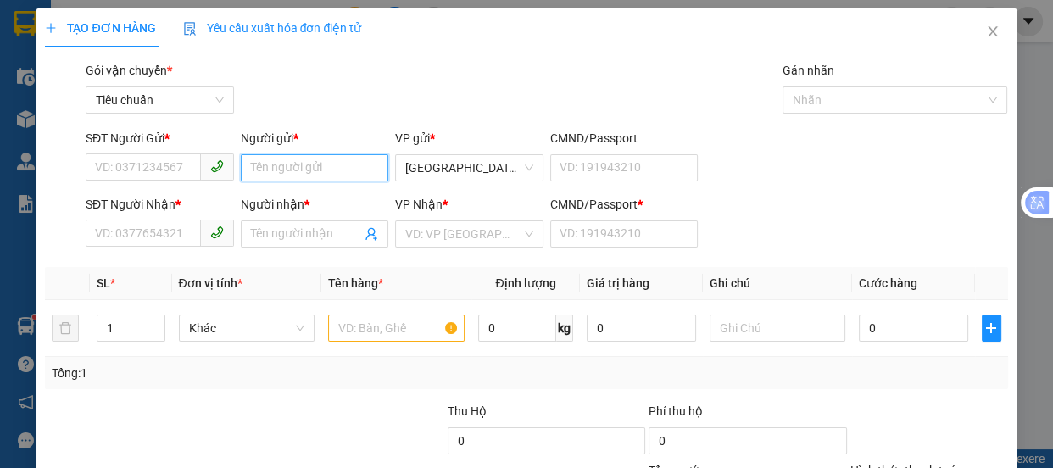
click at [298, 177] on input "Người gửi *" at bounding box center [315, 167] width 148 height 27
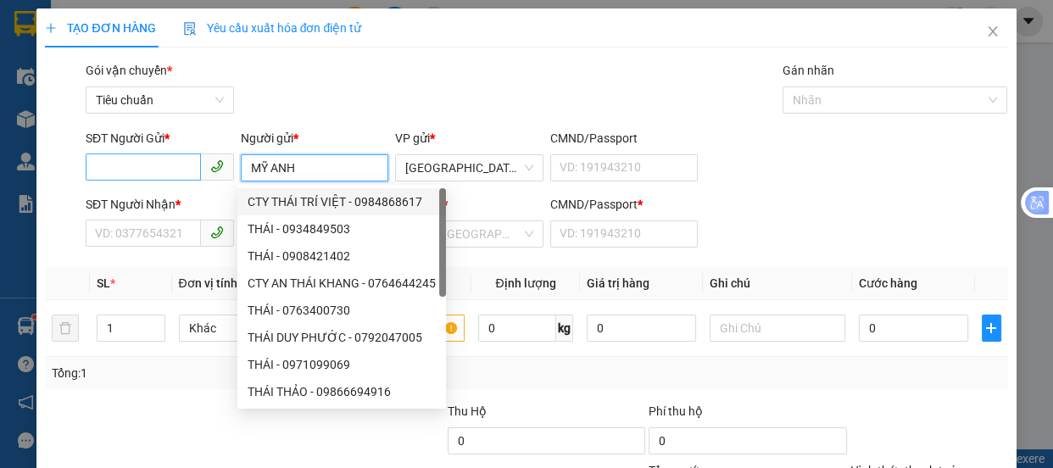
type input "MỸ ANH"
click at [158, 174] on input "SĐT Người Gửi *" at bounding box center [143, 166] width 115 height 27
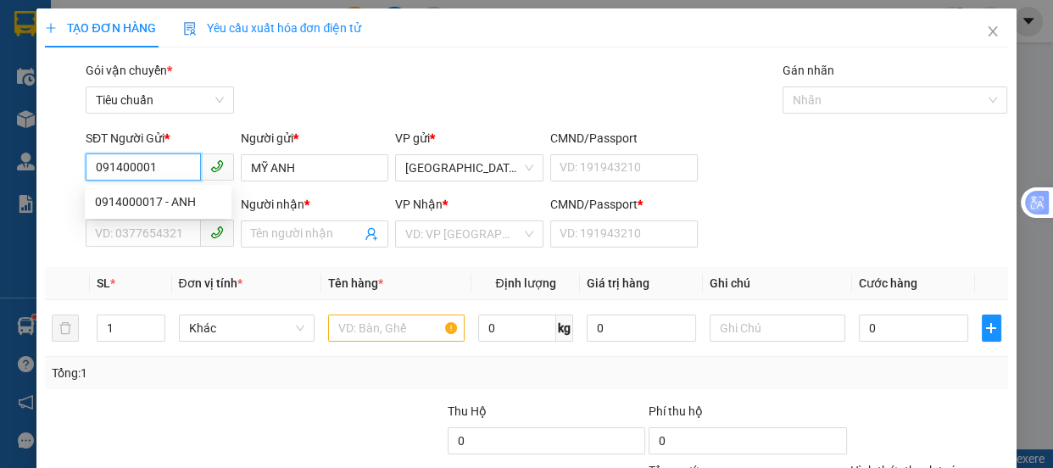
type input "0914000017"
click at [165, 208] on div "0914000017 - ANH" at bounding box center [158, 201] width 126 height 19
type input "ANH"
type input "0382513539"
type input "LINH"
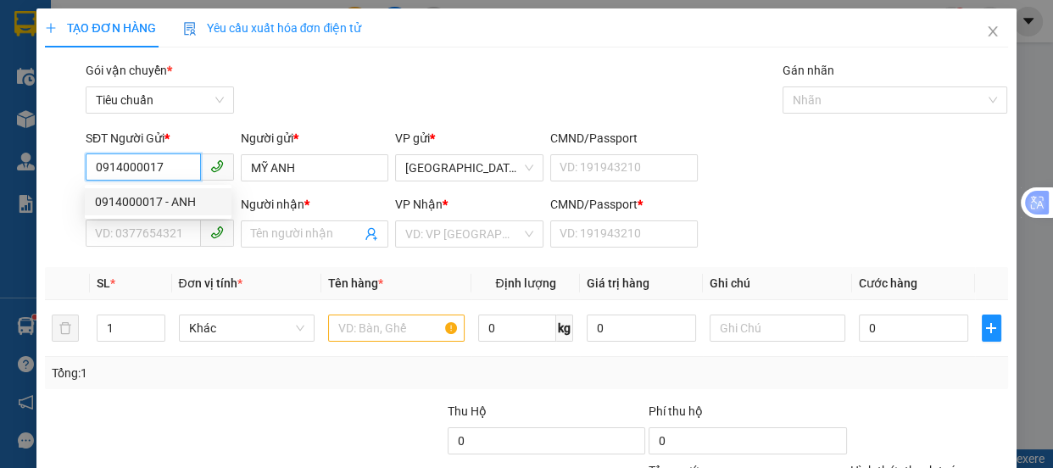
type input "0"
type input "160.000"
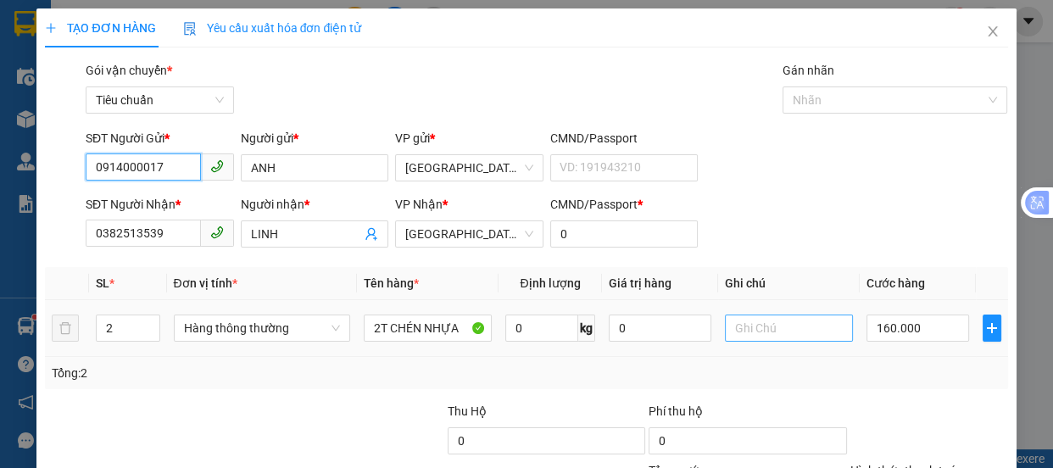
type input "0914000017"
click at [728, 329] on input "text" at bounding box center [789, 327] width 128 height 27
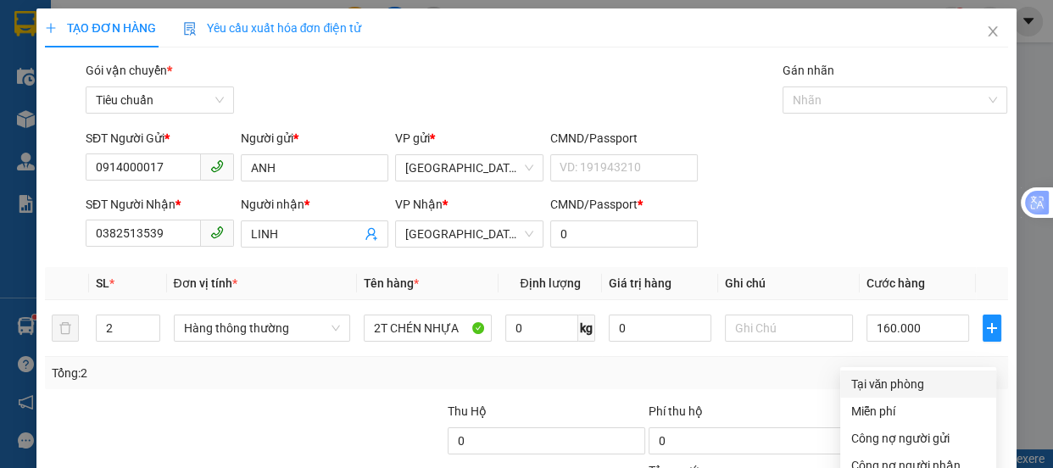
click at [875, 375] on div "Tại văn phòng" at bounding box center [918, 384] width 136 height 19
type input "160.000"
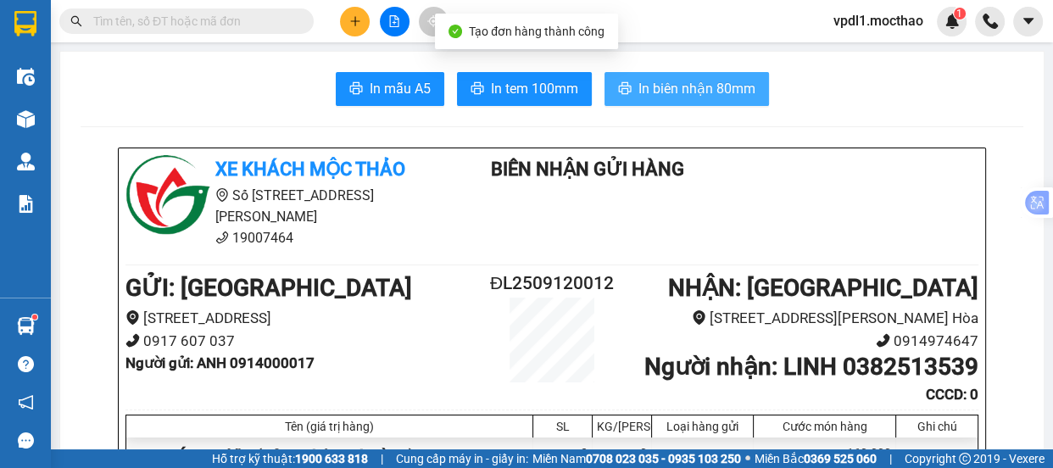
click at [663, 92] on span "In biên nhận 80mm" at bounding box center [696, 88] width 117 height 21
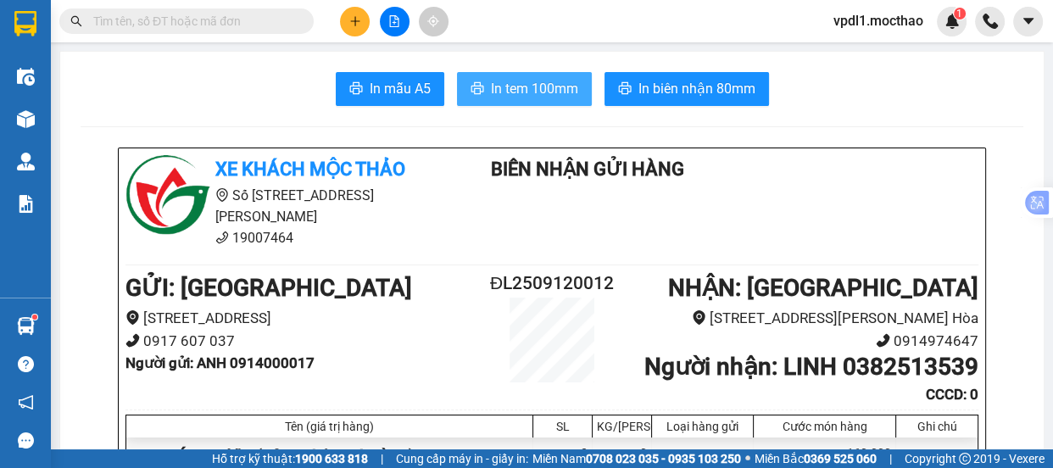
click at [526, 86] on span "In tem 100mm" at bounding box center [534, 88] width 87 height 21
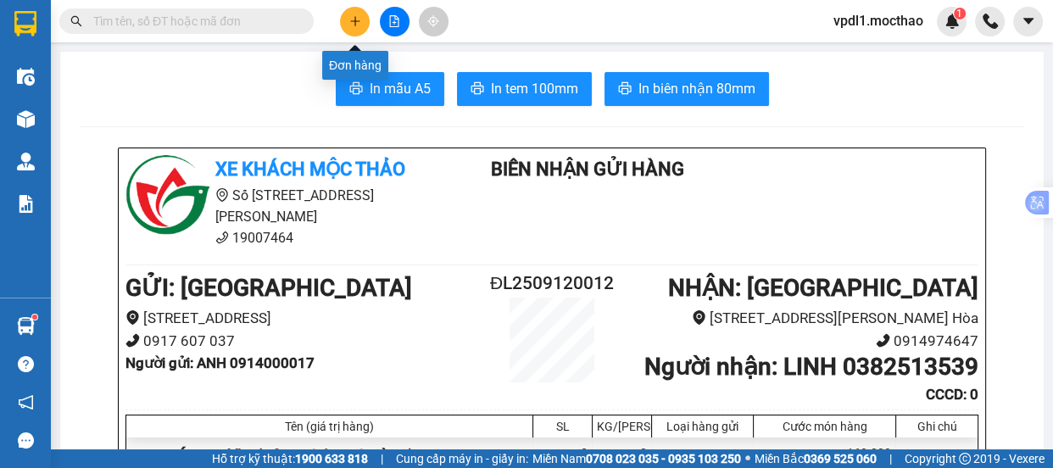
click at [352, 14] on button at bounding box center [355, 22] width 30 height 30
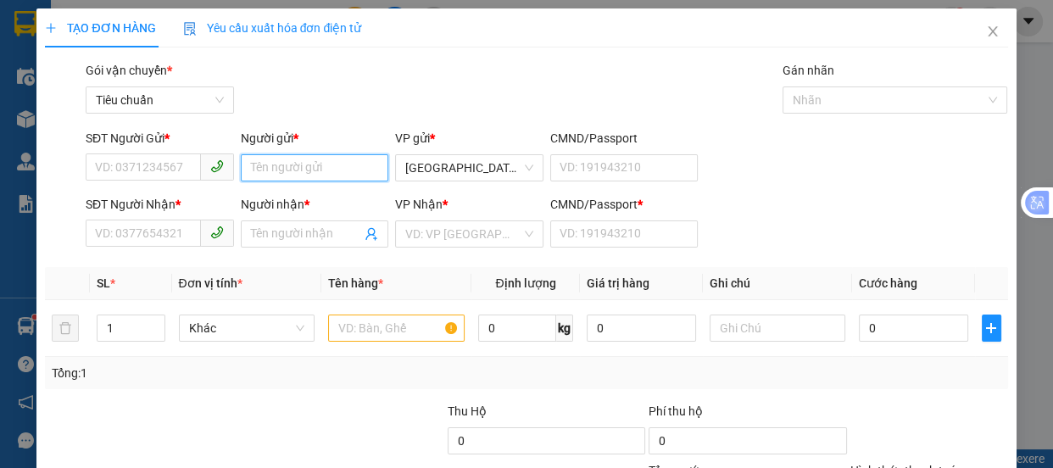
click at [254, 177] on input "Người gửi *" at bounding box center [315, 167] width 148 height 27
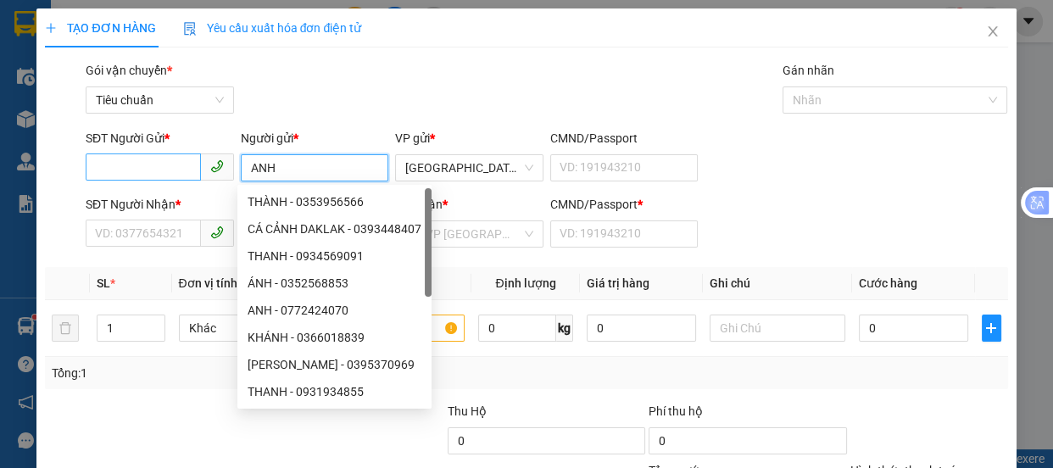
type input "ANH"
click at [131, 170] on input "SĐT Người Gửi *" at bounding box center [143, 166] width 115 height 27
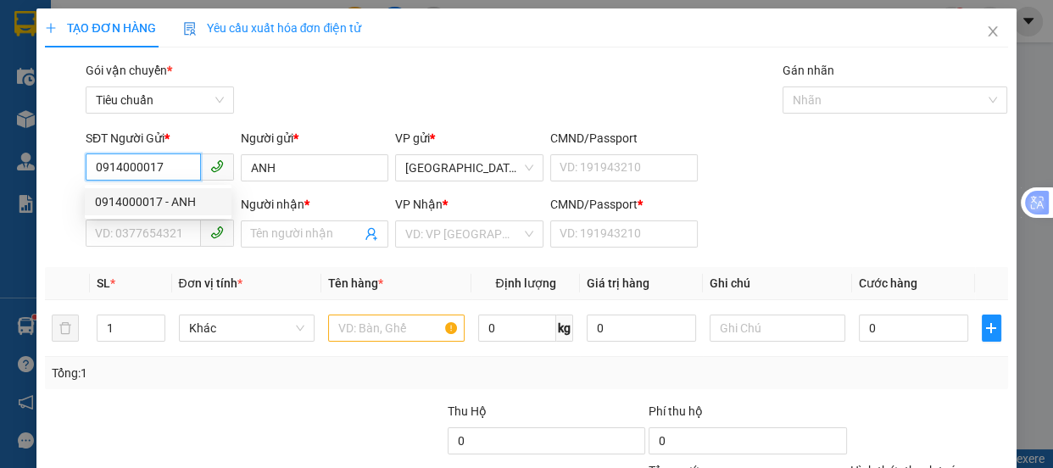
type input "0914000017"
click at [288, 218] on div "Người nhận *" at bounding box center [315, 207] width 148 height 25
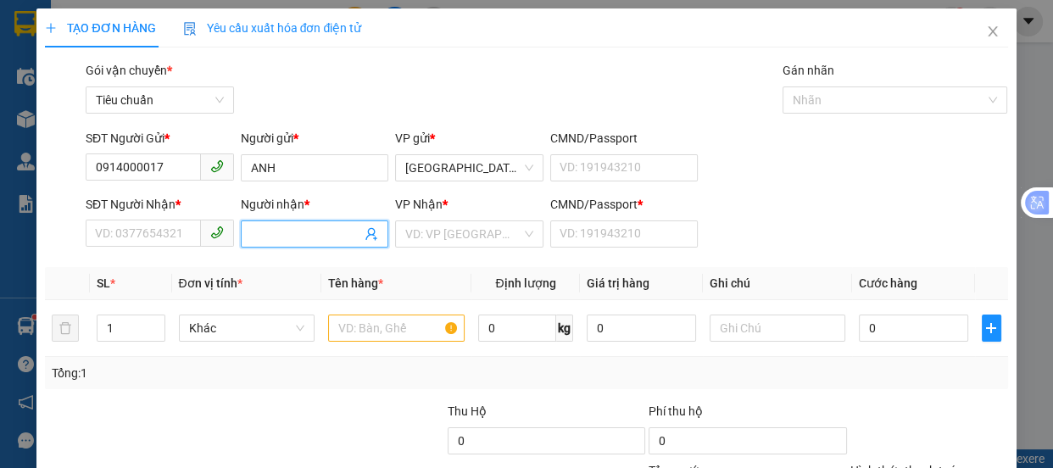
click at [283, 223] on span at bounding box center [315, 233] width 148 height 27
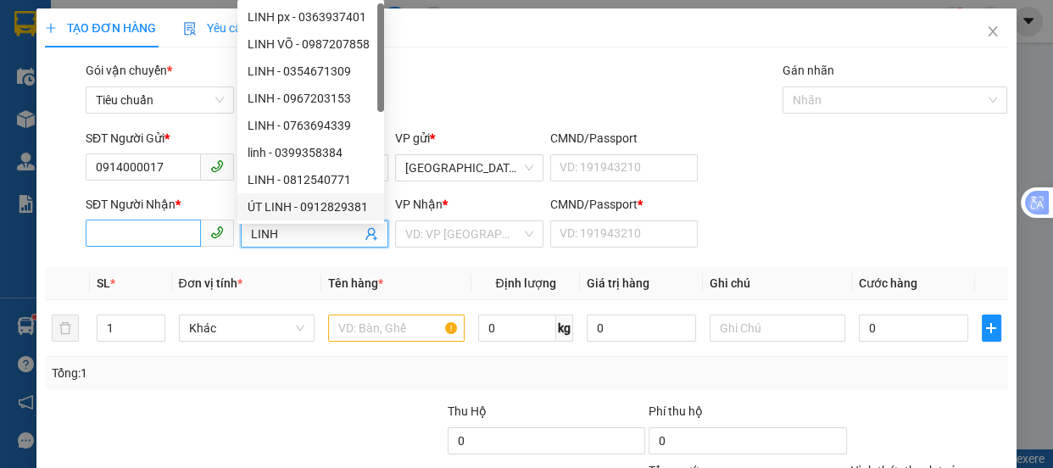
type input "LINH"
click at [159, 233] on input "SĐT Người Nhận *" at bounding box center [143, 233] width 115 height 27
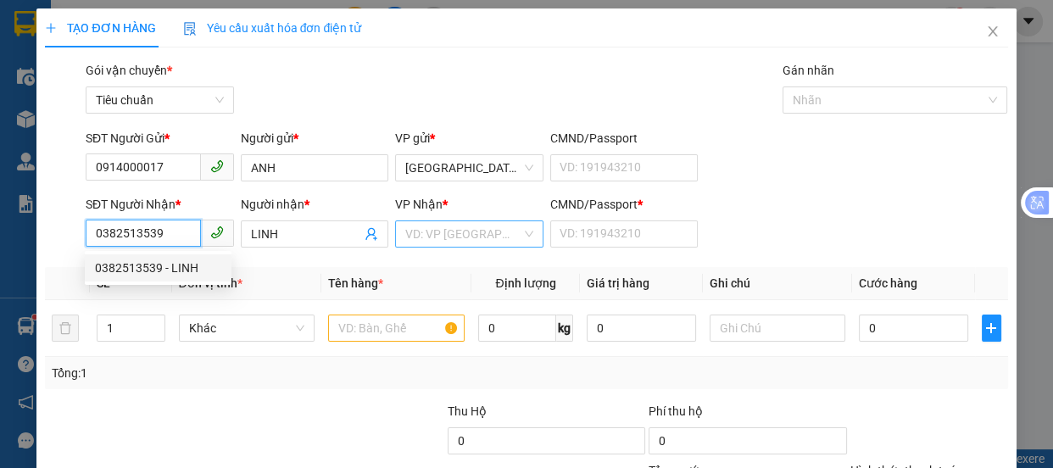
type input "0382513539"
drag, startPoint x: 458, startPoint y: 230, endPoint x: 484, endPoint y: 225, distance: 25.9
click at [461, 230] on input "search" at bounding box center [463, 233] width 116 height 25
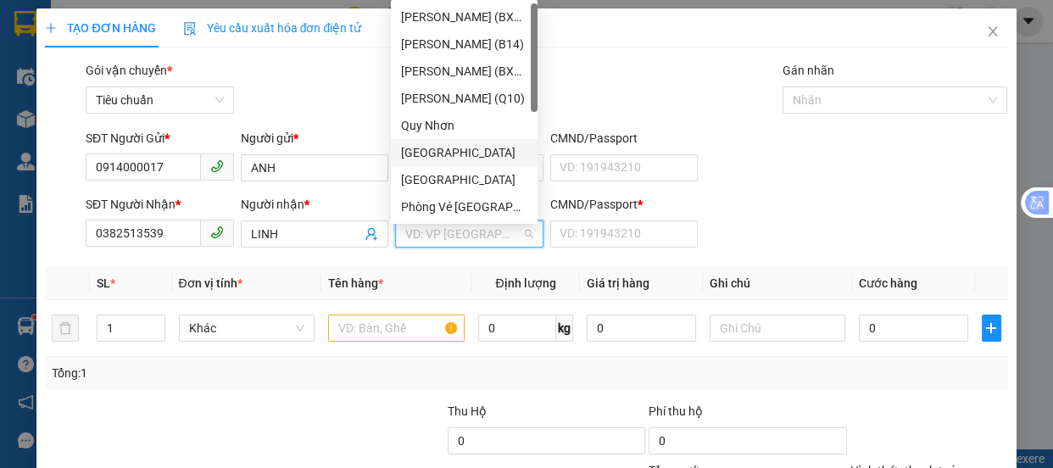
click at [442, 156] on div "[GEOGRAPHIC_DATA]" at bounding box center [464, 152] width 126 height 19
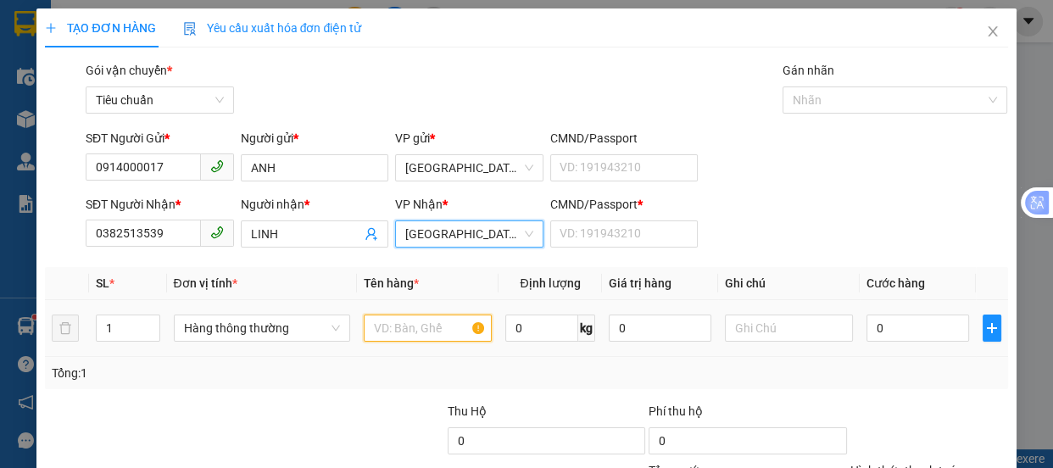
click at [397, 320] on input "text" at bounding box center [428, 327] width 128 height 27
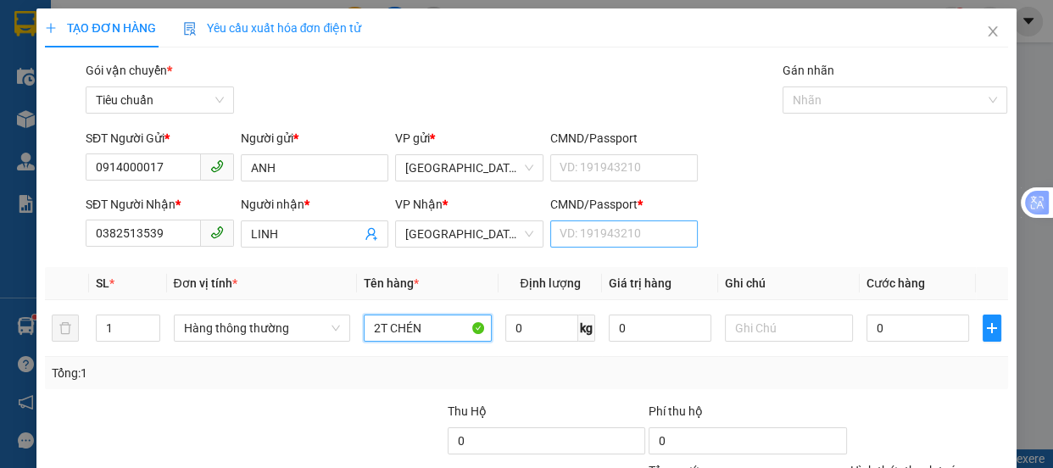
type input "2T CHÉN"
click at [588, 231] on input "CMND/Passport *" at bounding box center [624, 233] width 148 height 27
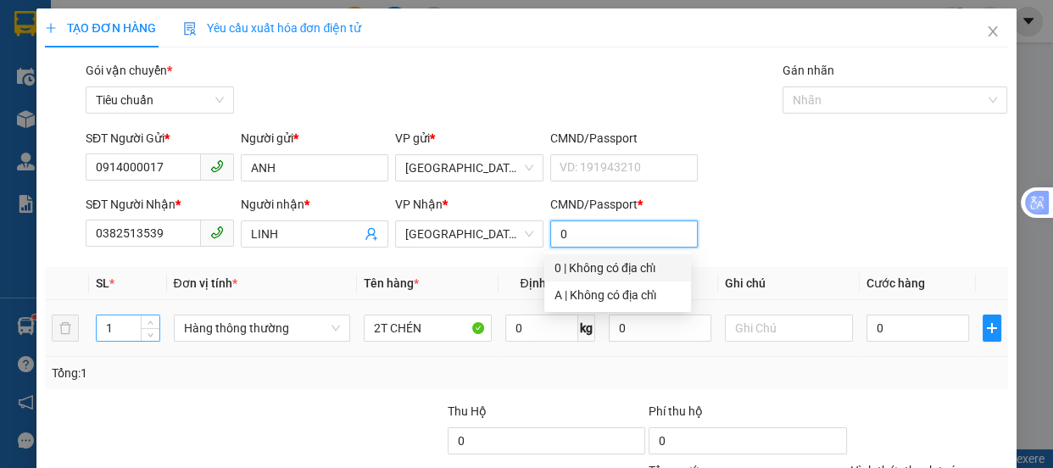
type input "0"
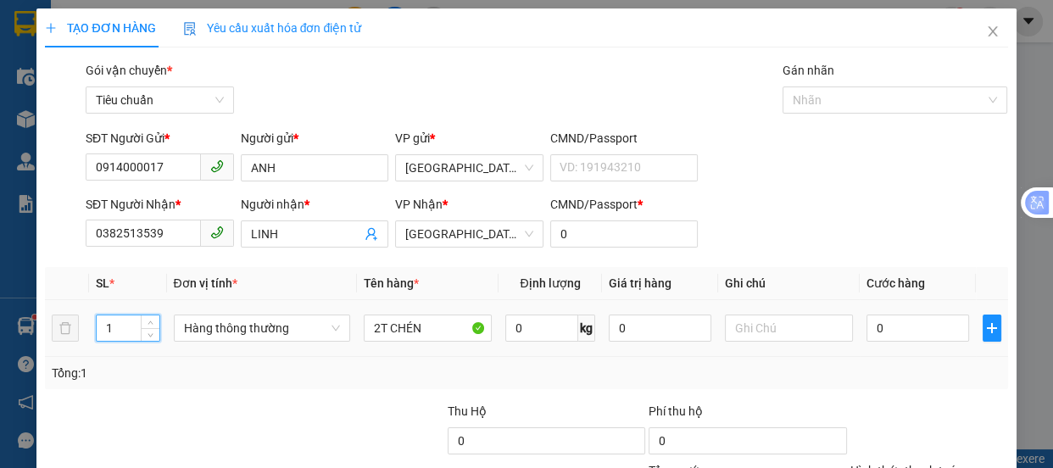
click at [124, 324] on input "1" at bounding box center [128, 327] width 62 height 25
type input "2"
drag, startPoint x: 866, startPoint y: 323, endPoint x: 795, endPoint y: 297, distance: 75.6
click at [866, 323] on input "0" at bounding box center [917, 327] width 103 height 27
type input "20"
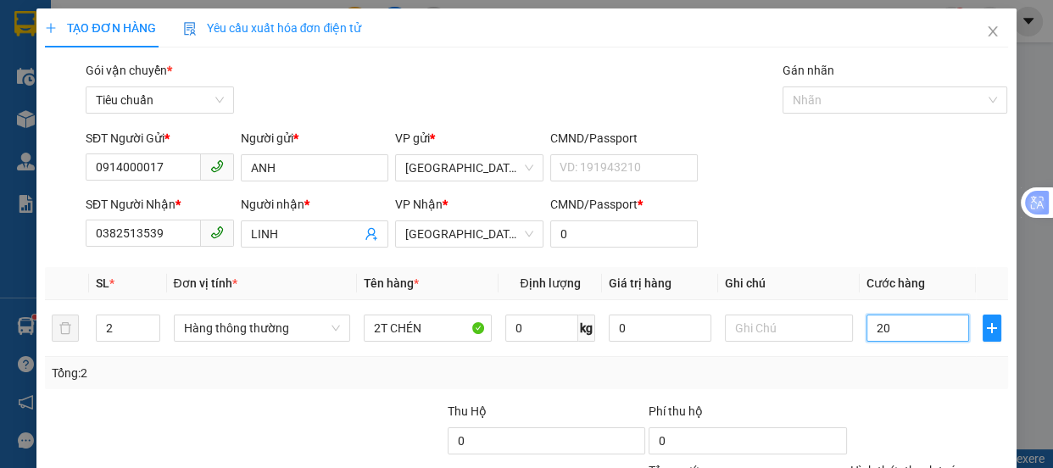
type input "20"
type input "200"
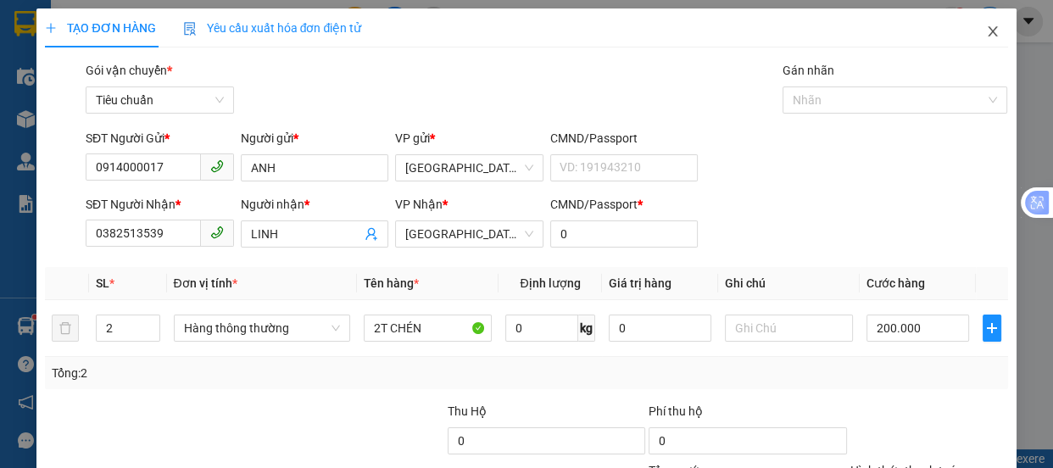
click at [986, 27] on icon "close" at bounding box center [993, 32] width 14 height 14
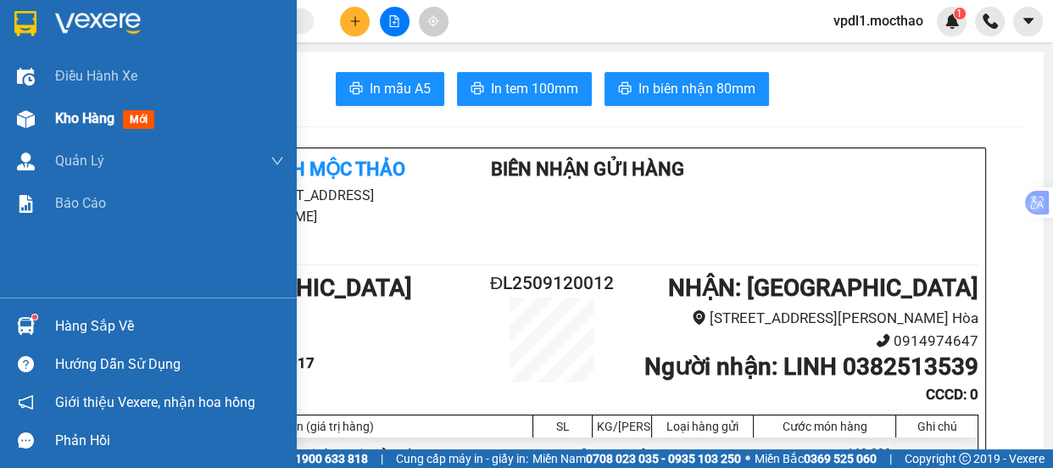
click at [61, 123] on span "Kho hàng" at bounding box center [84, 118] width 59 height 16
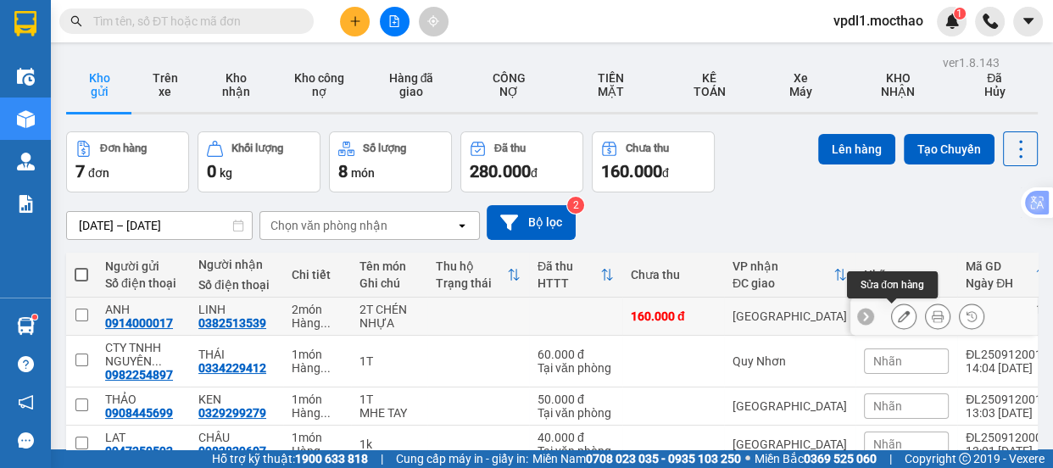
click at [898, 310] on icon at bounding box center [904, 316] width 12 height 12
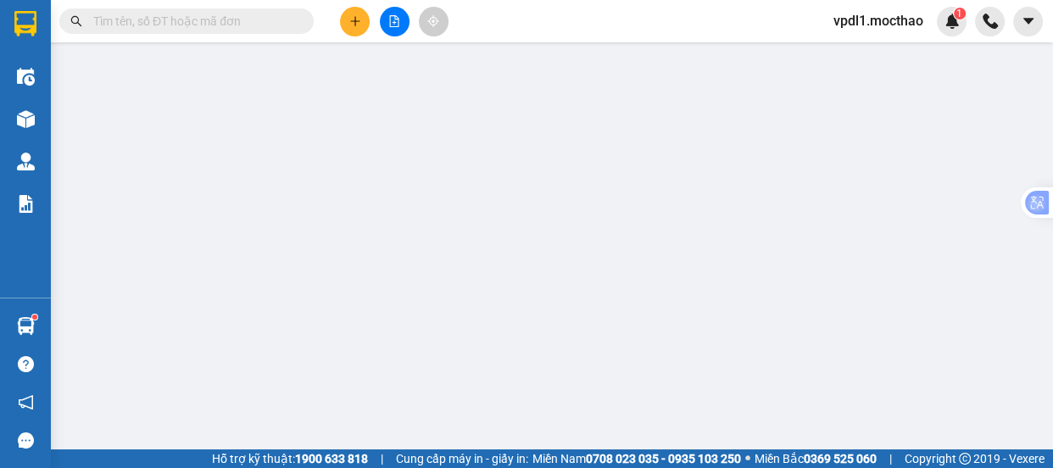
type input "0914000017"
type input "0382513539"
type input "0"
type input "160.000"
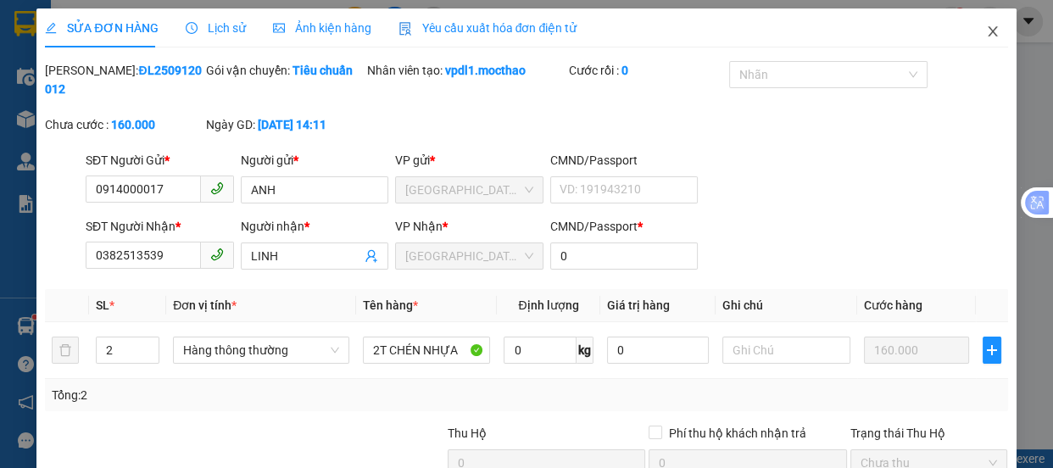
click at [986, 34] on icon "close" at bounding box center [993, 32] width 14 height 14
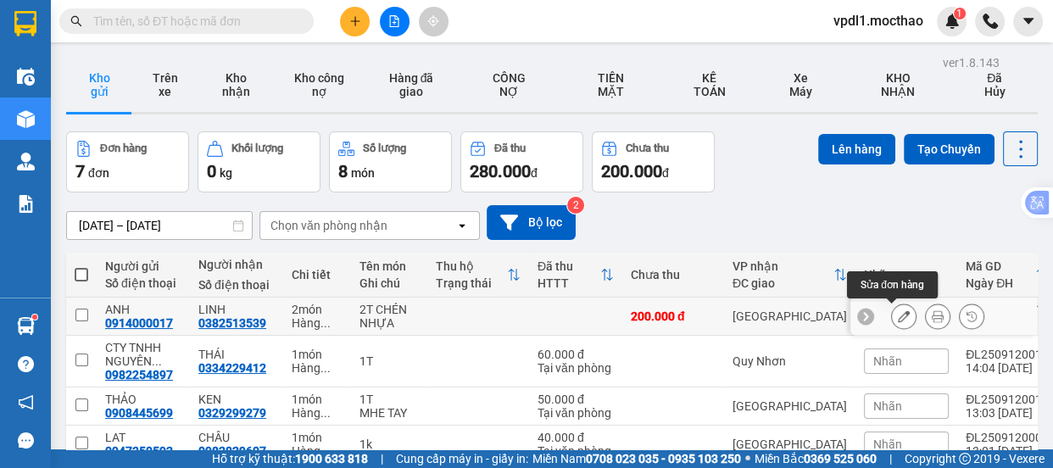
click at [898, 318] on icon at bounding box center [904, 316] width 12 height 12
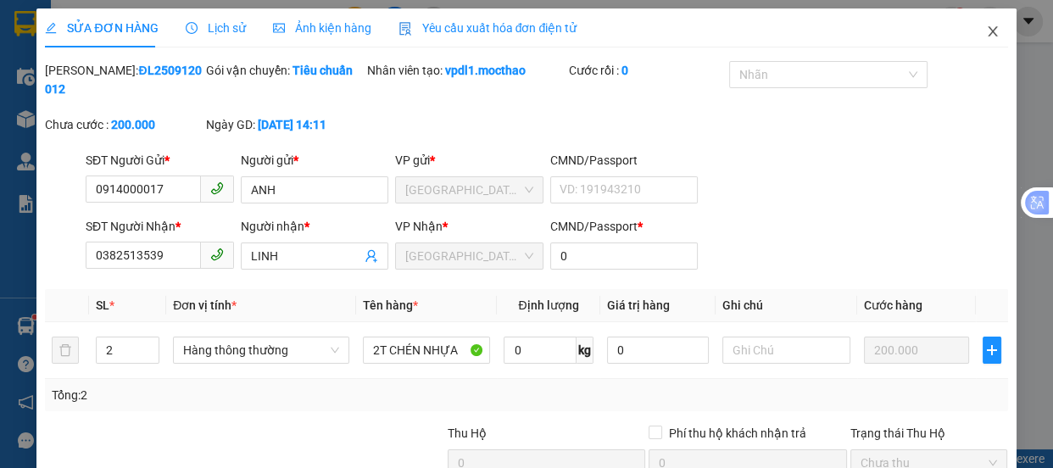
click at [986, 33] on icon "close" at bounding box center [993, 32] width 14 height 14
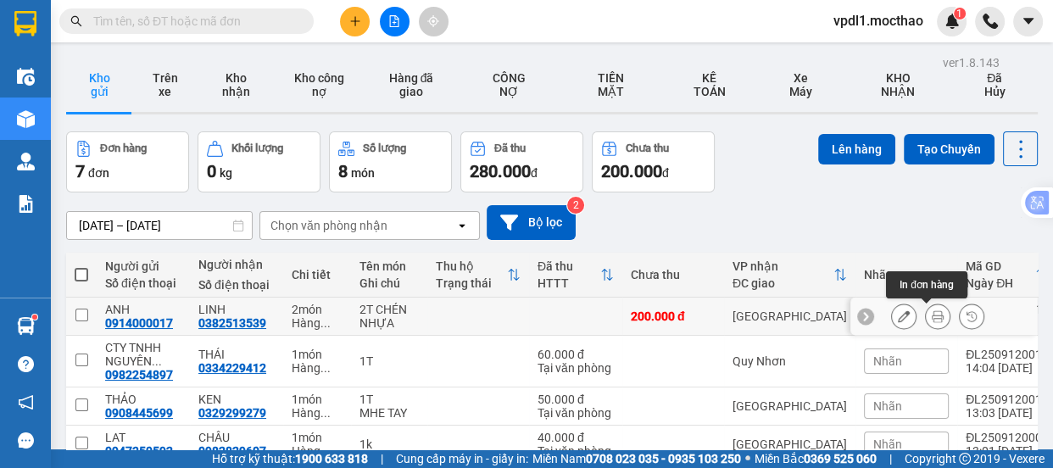
click at [931, 316] on icon at bounding box center [937, 316] width 12 height 12
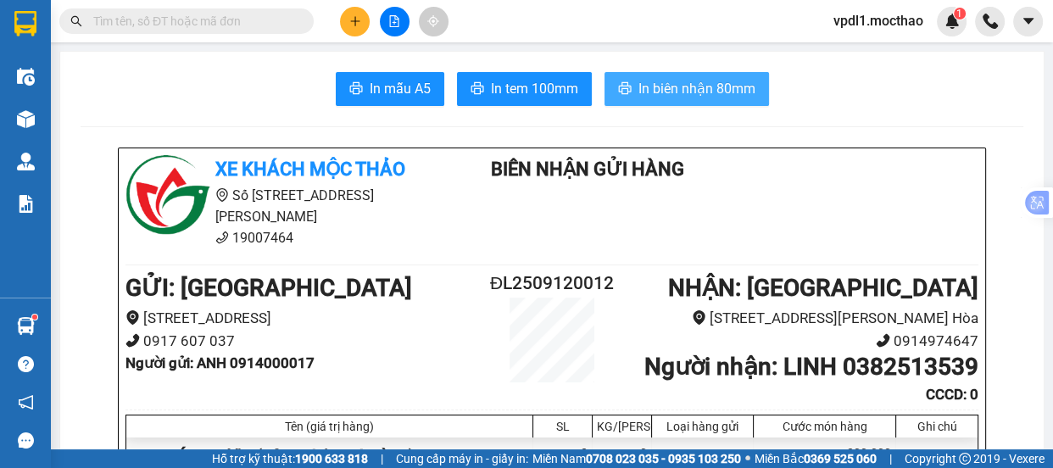
click at [656, 88] on span "In biên nhận 80mm" at bounding box center [696, 88] width 117 height 21
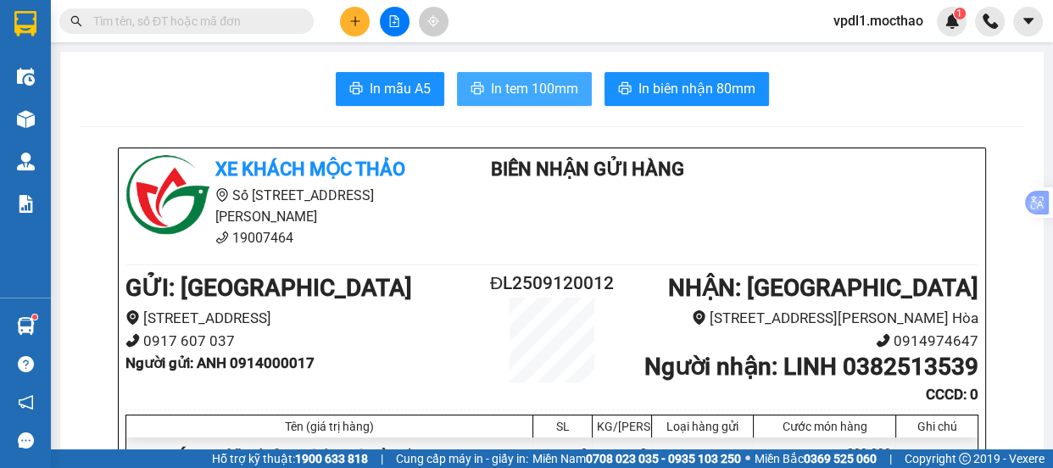
click at [523, 81] on span "In tem 100mm" at bounding box center [534, 88] width 87 height 21
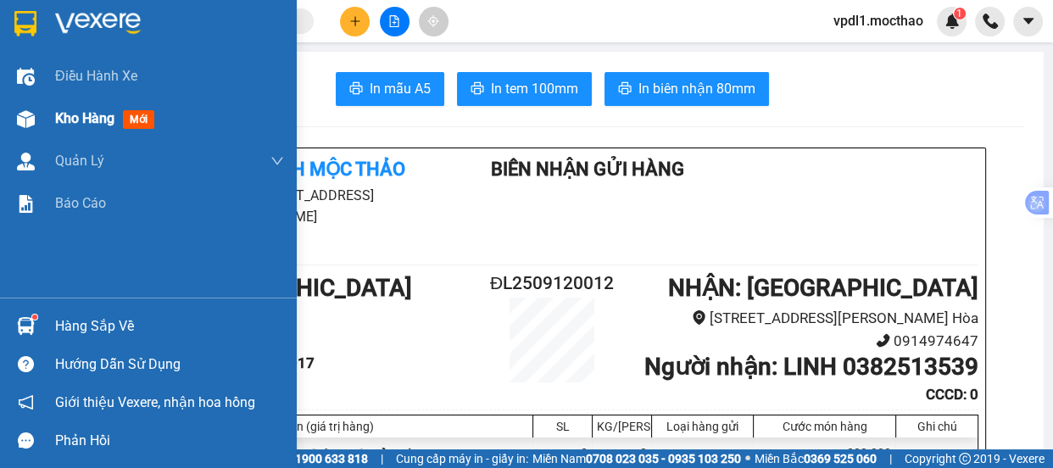
click at [80, 114] on span "Kho hàng" at bounding box center [84, 118] width 59 height 16
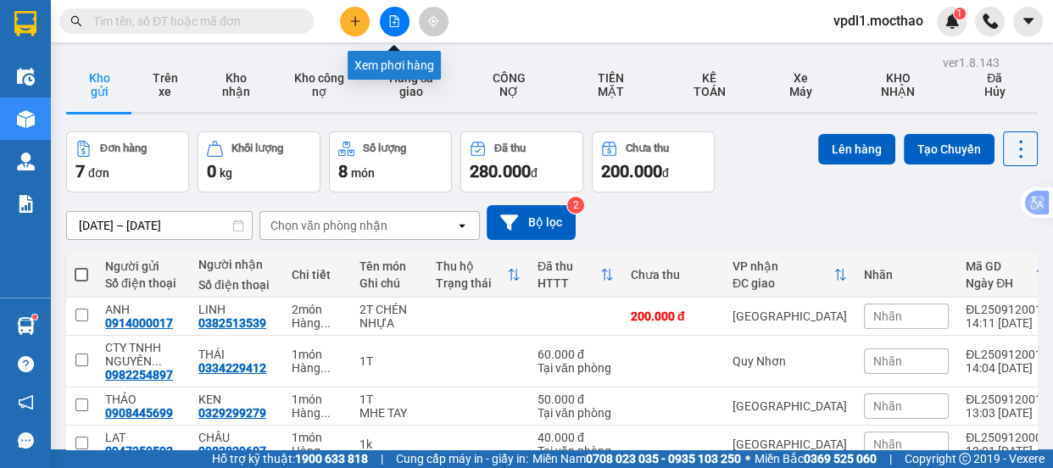
click at [392, 24] on icon "file-add" at bounding box center [394, 21] width 12 height 12
